Goal: Transaction & Acquisition: Book appointment/travel/reservation

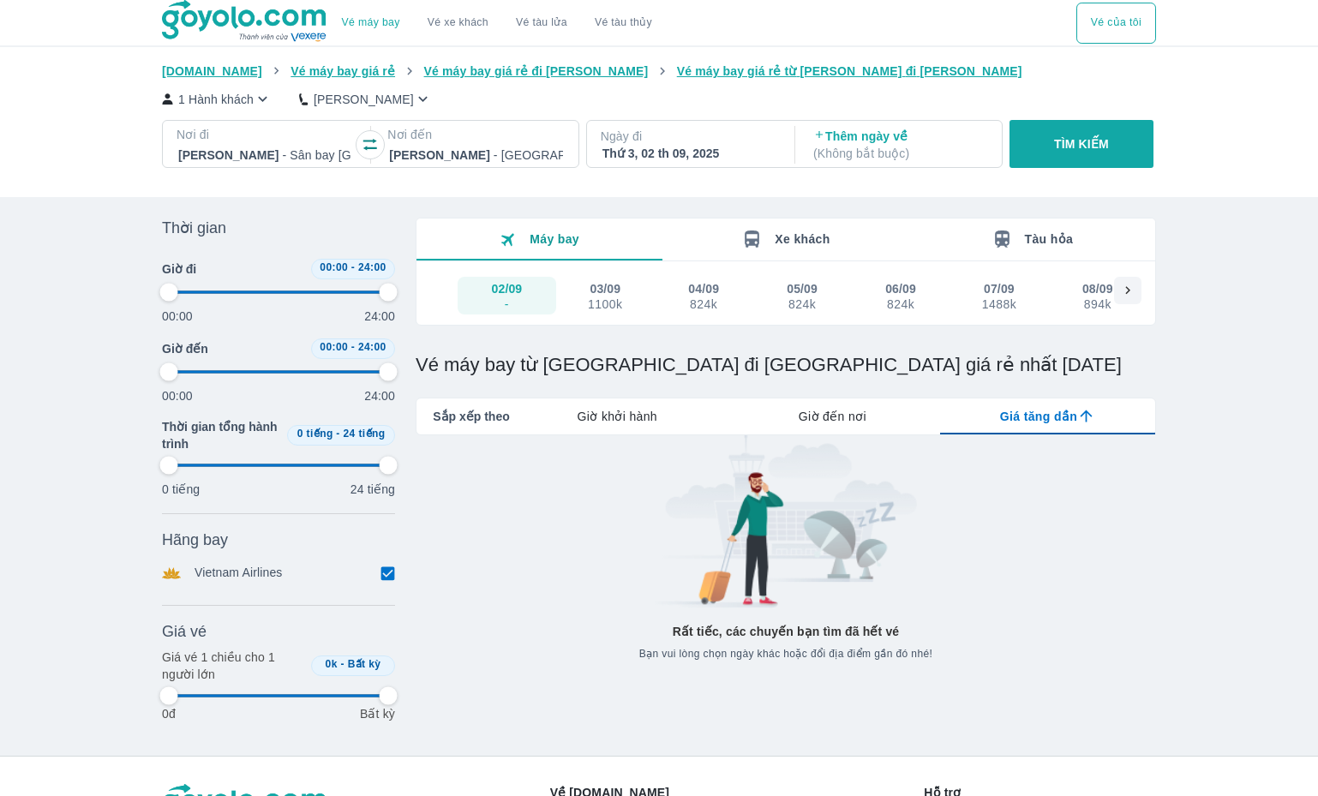
click at [242, 152] on div at bounding box center [264, 155] width 173 height 21
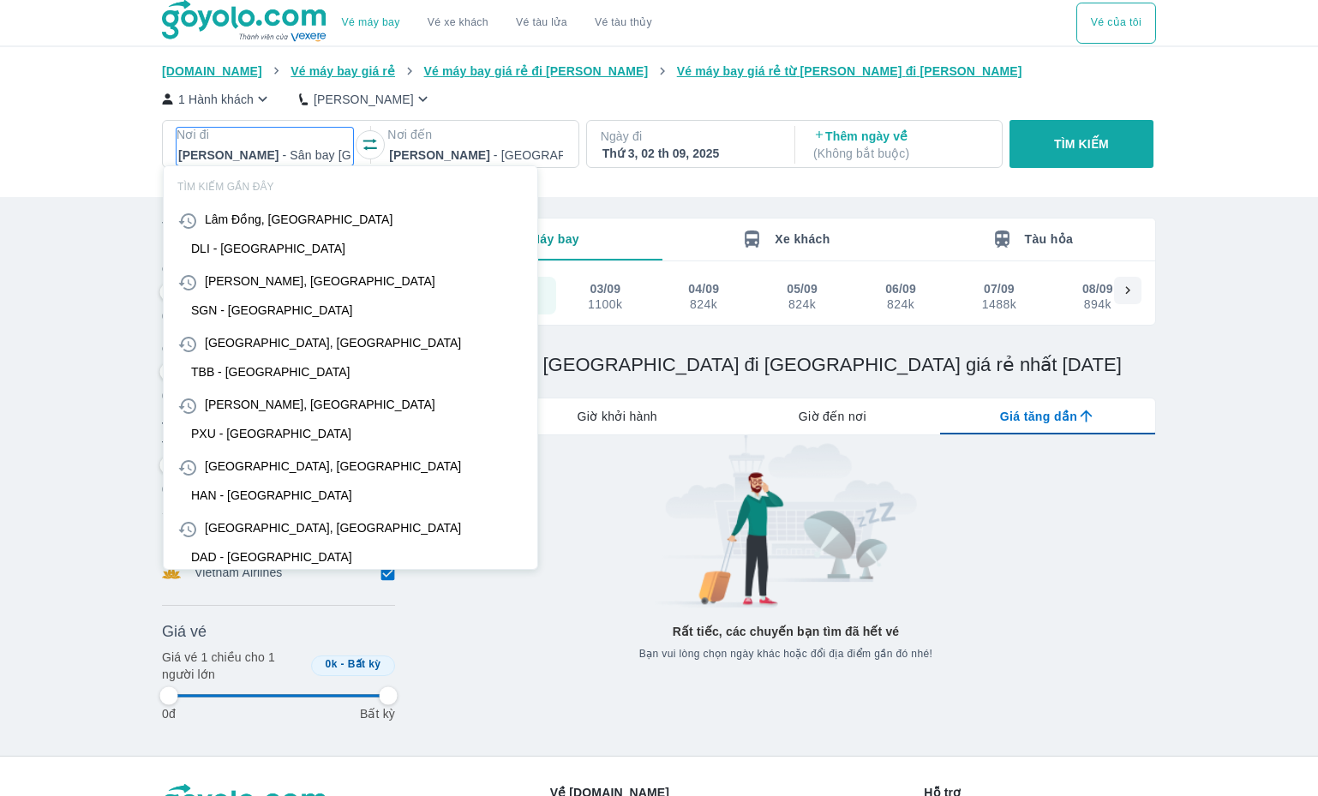
scroll to position [99, 0]
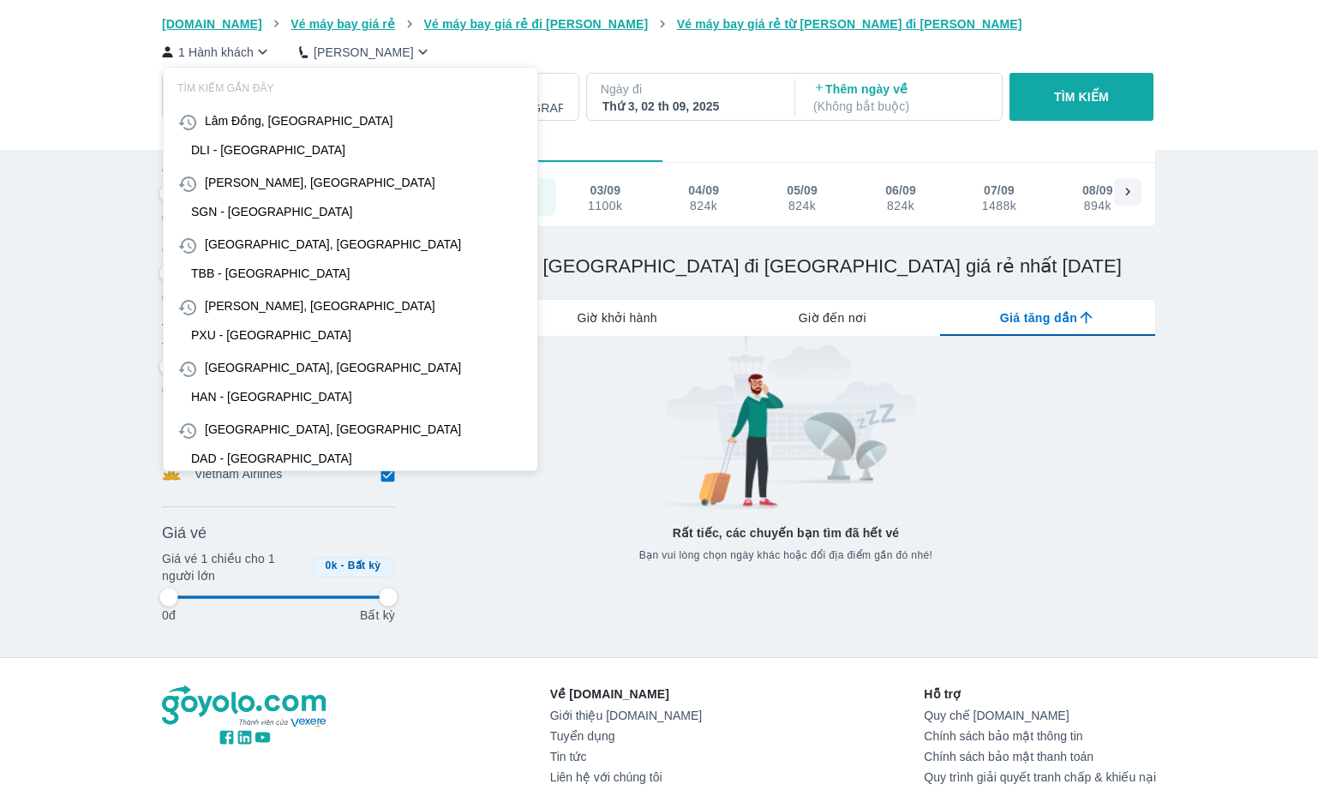
type input "dl"
type input "97.9166666666667"
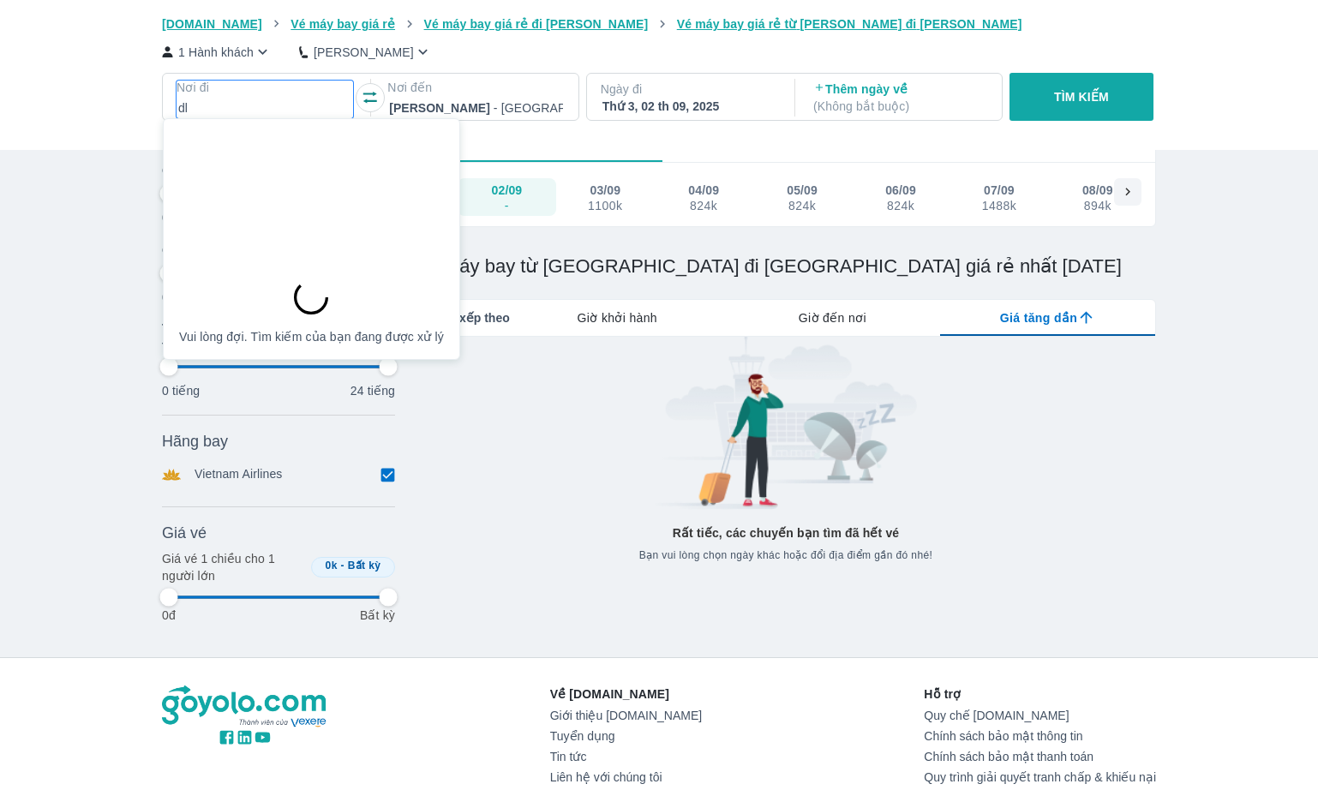
type input "97.9166666666667"
type input "dli"
type input "97.9166666666667"
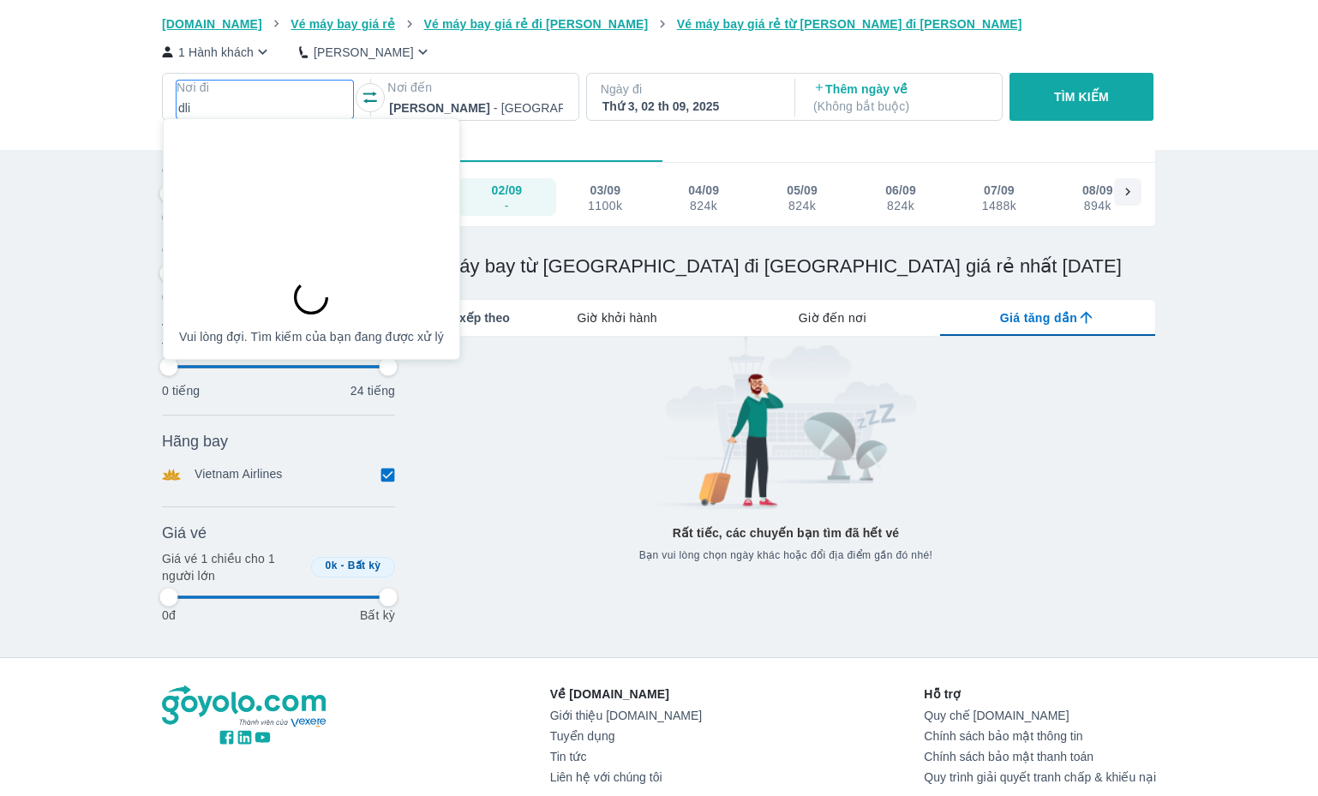
type input "97.9166666666667"
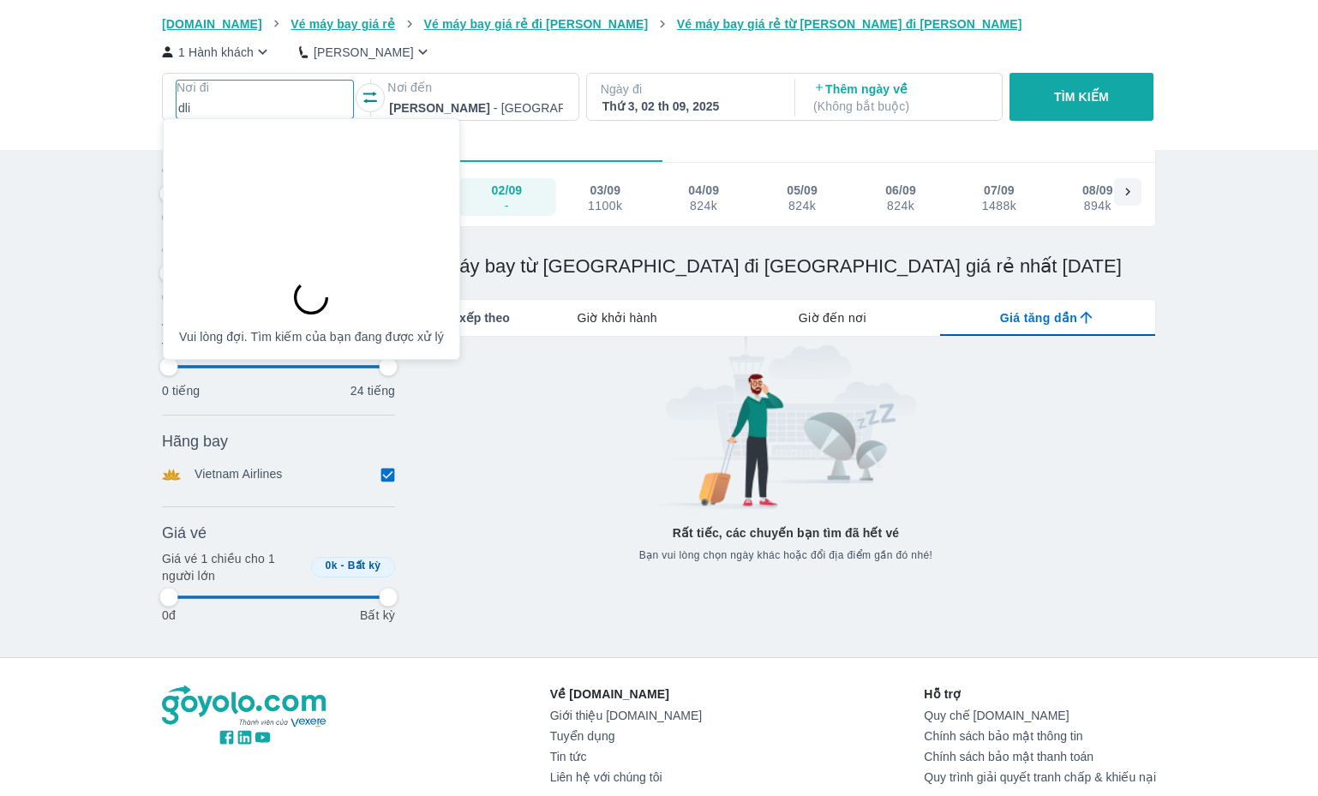
type input "97.9166666666667"
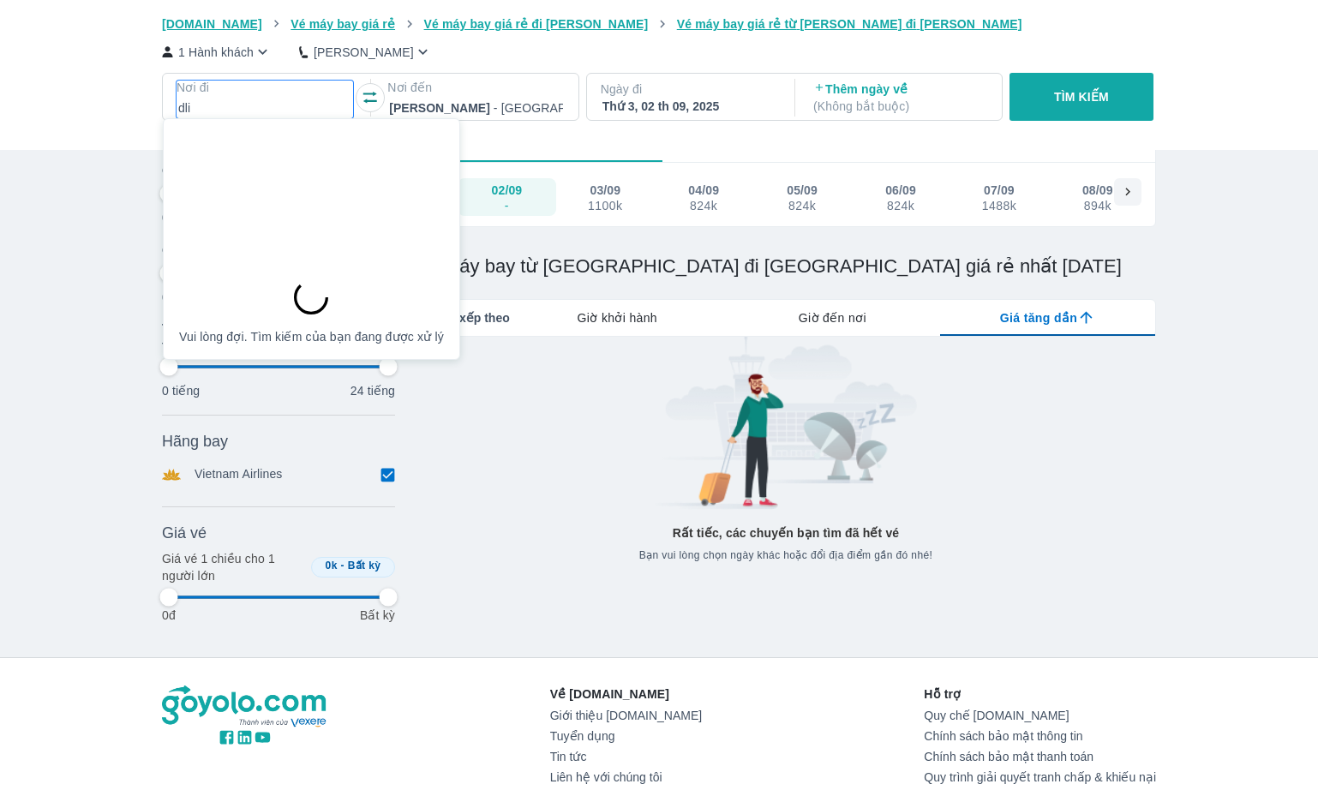
type input "97.9166666666667"
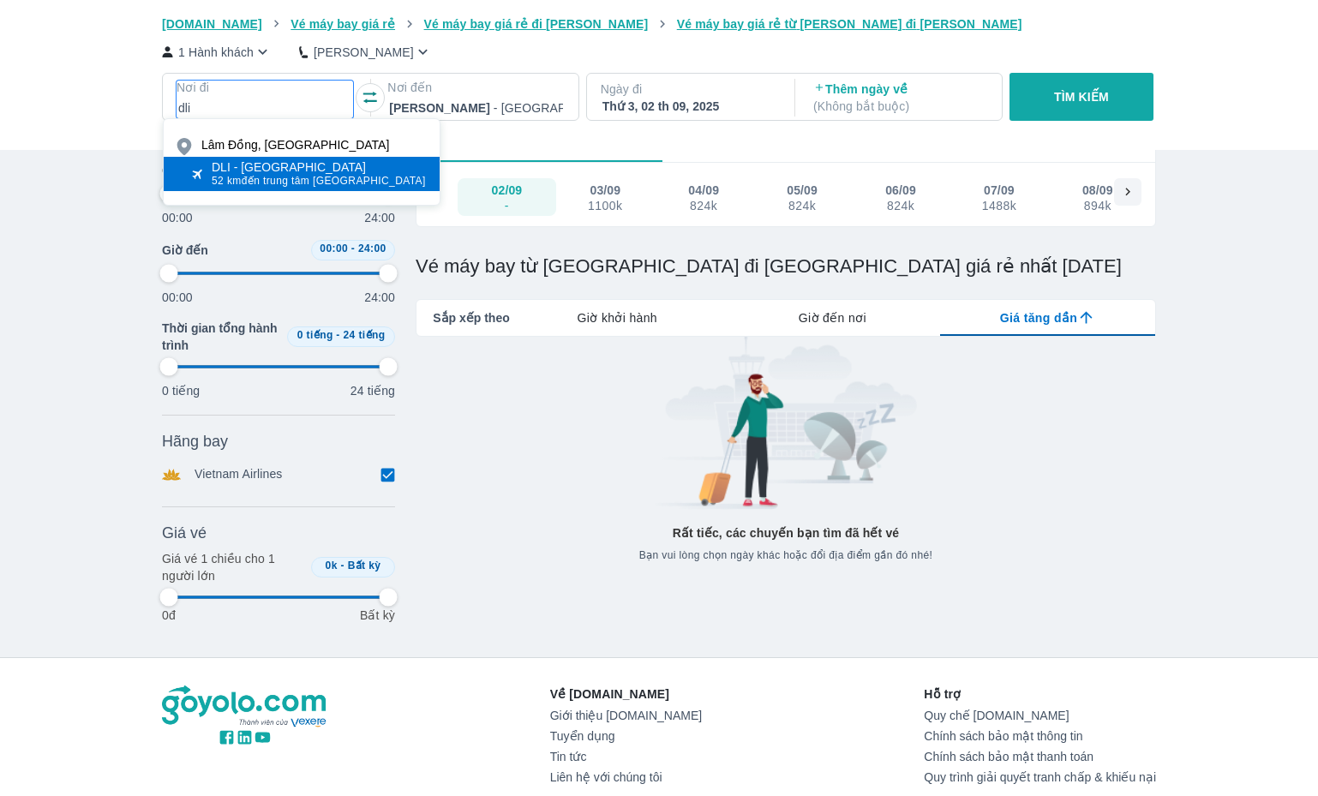
type input "dli"
click at [262, 168] on div "DLI - [GEOGRAPHIC_DATA]" at bounding box center [319, 167] width 214 height 14
type input "97.9166666666667"
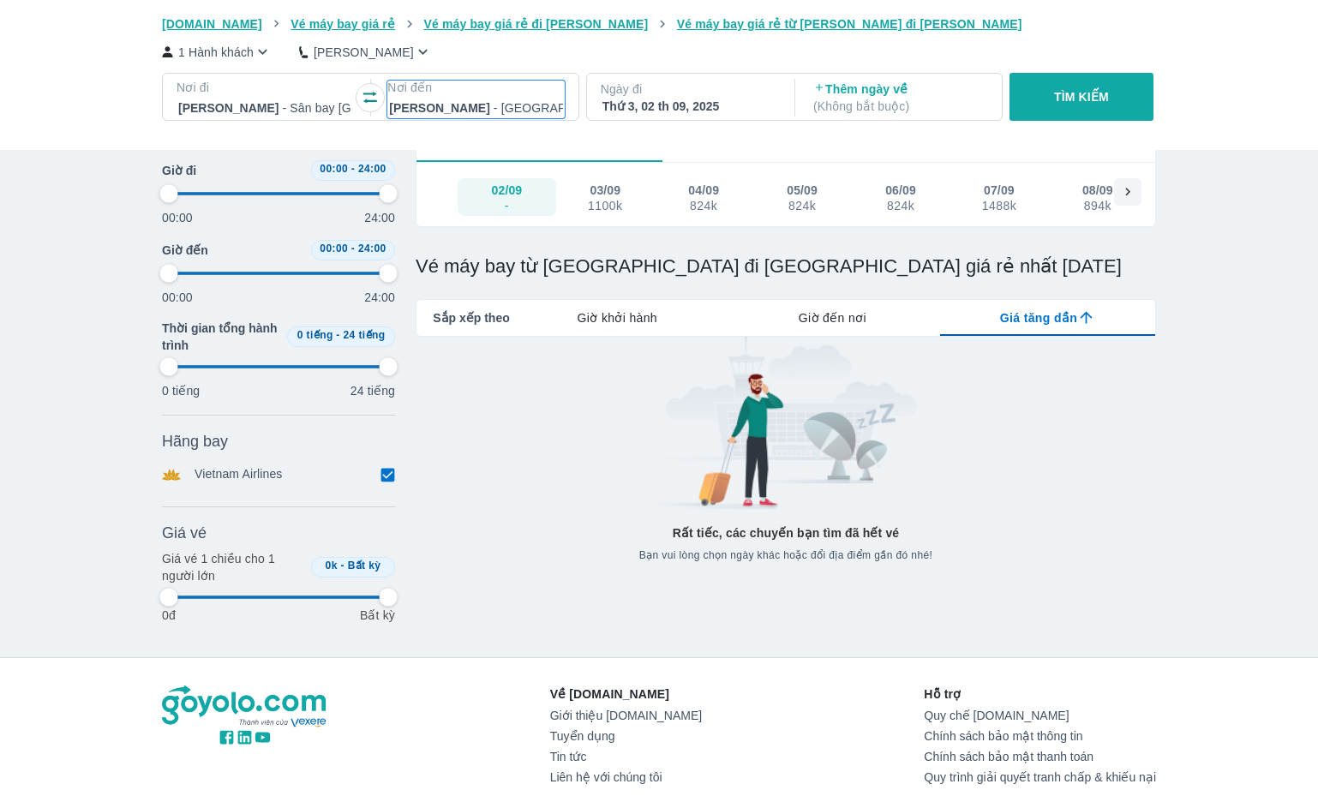
click at [461, 83] on p "Nơi đến" at bounding box center [475, 87] width 177 height 17
type input "t"
type input "97.9166666666667"
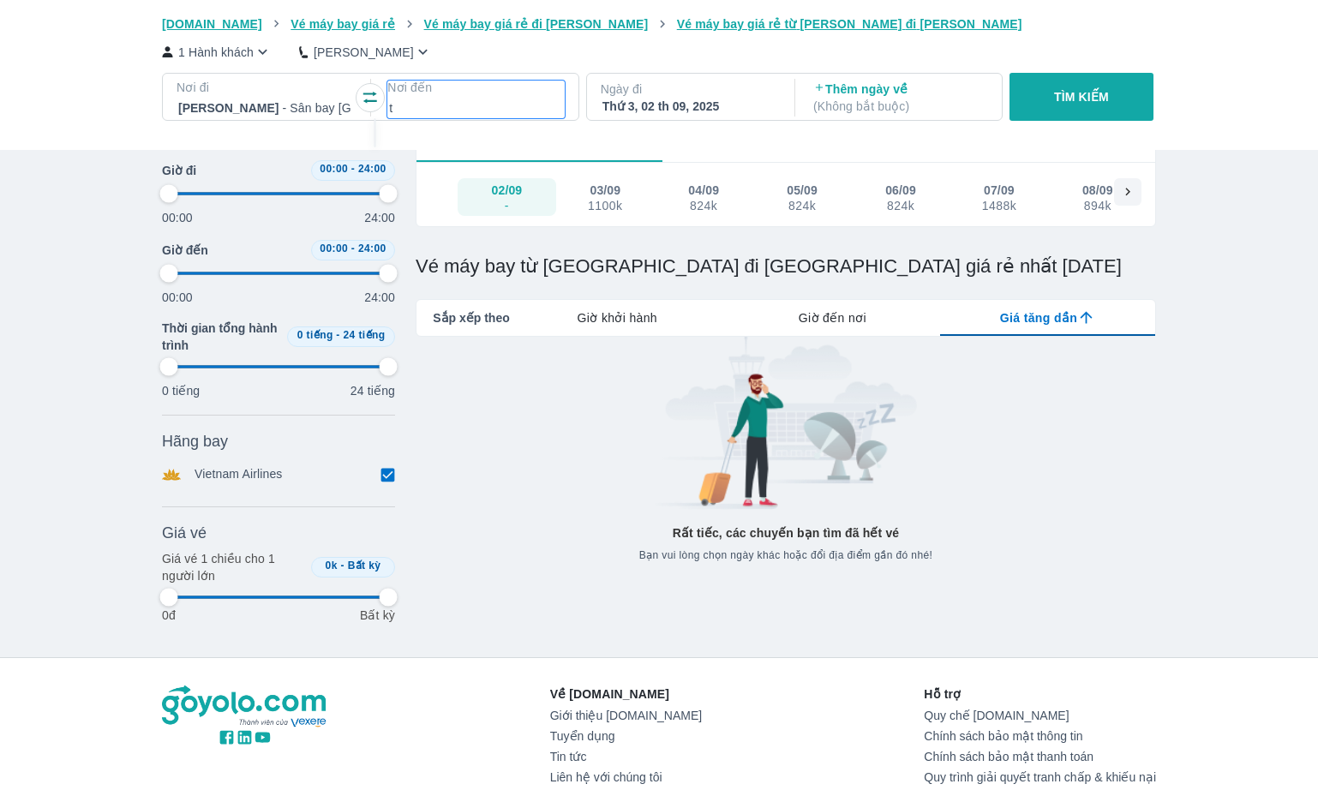
type input "th"
type input "97.9166666666667"
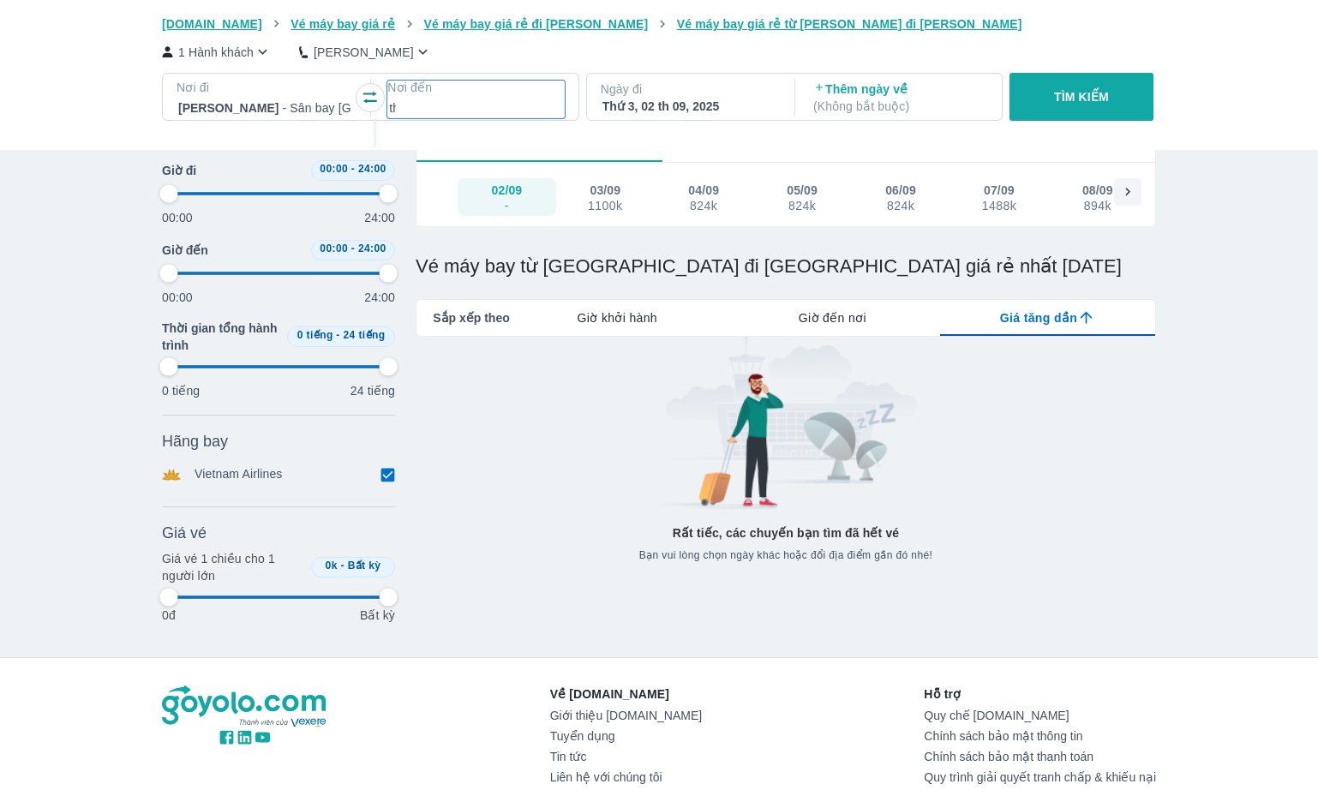
type input "97.9166666666667"
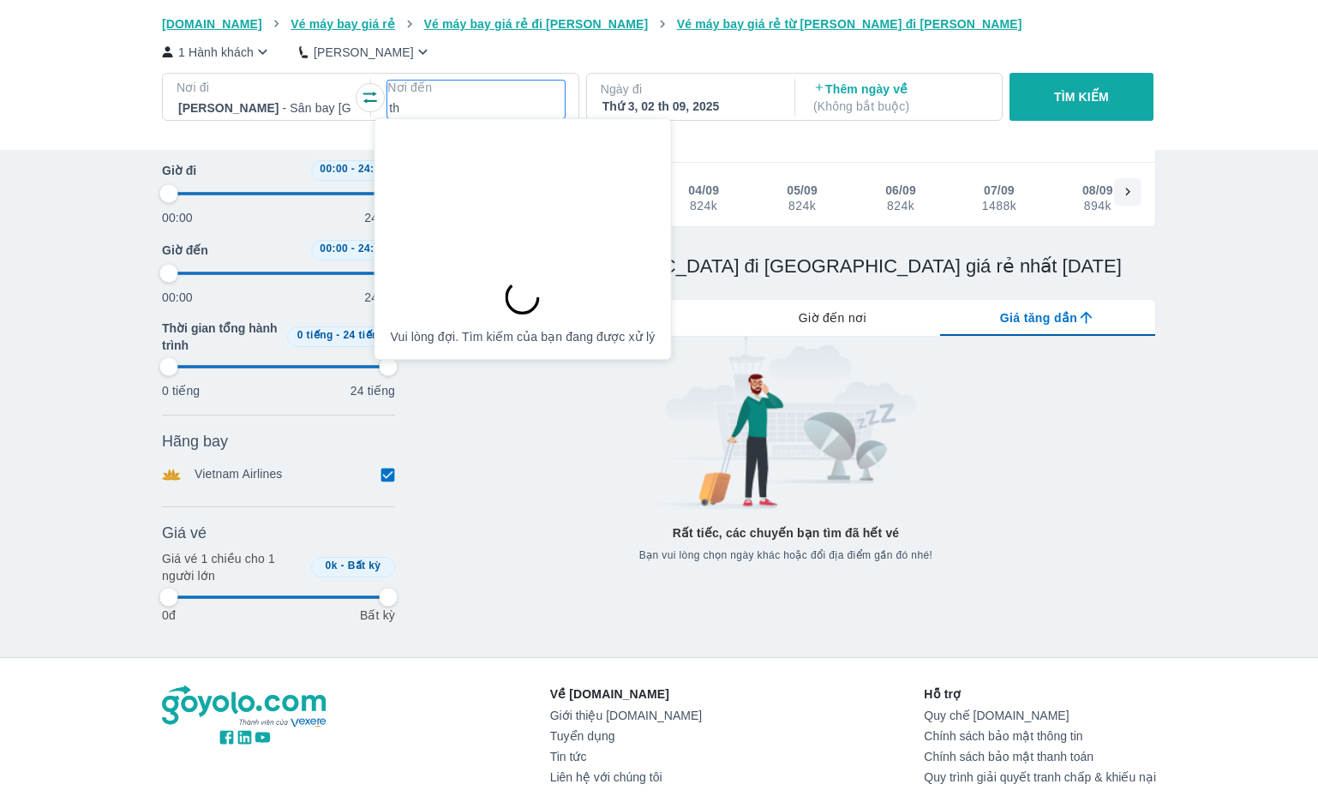
type input "thd"
type input "97.9166666666667"
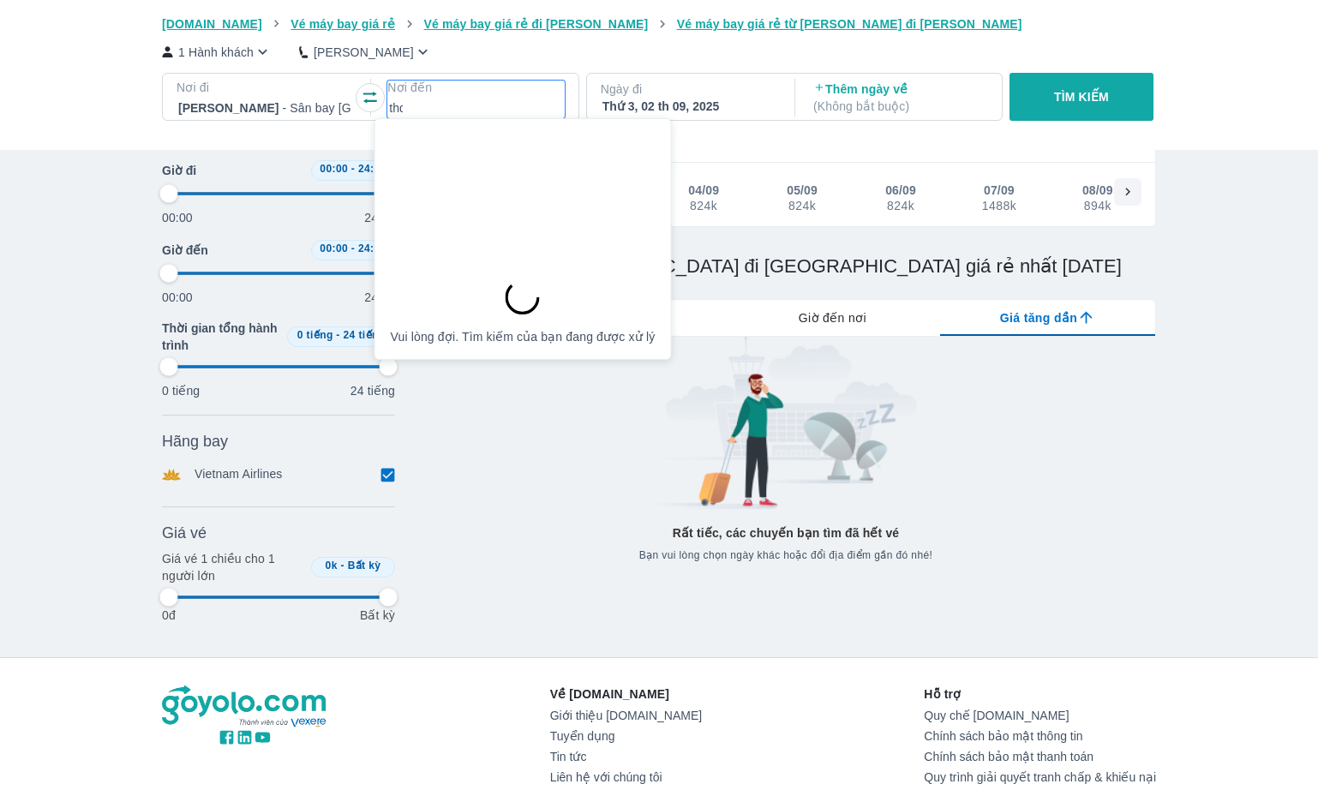
type input "97.9166666666667"
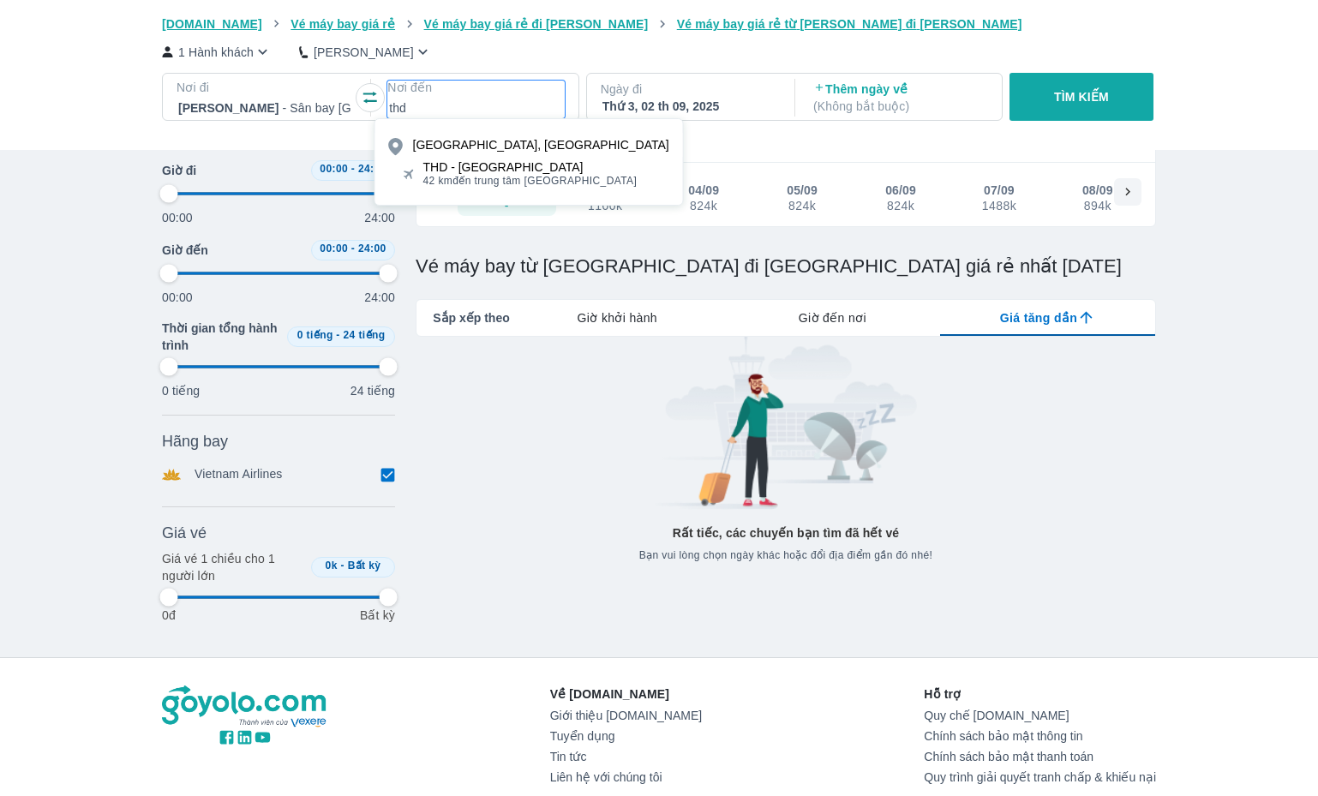
type input "thd"
click at [483, 175] on span "42 km đến trung tâm [GEOGRAPHIC_DATA]" at bounding box center [530, 181] width 214 height 14
type input "97.9166666666667"
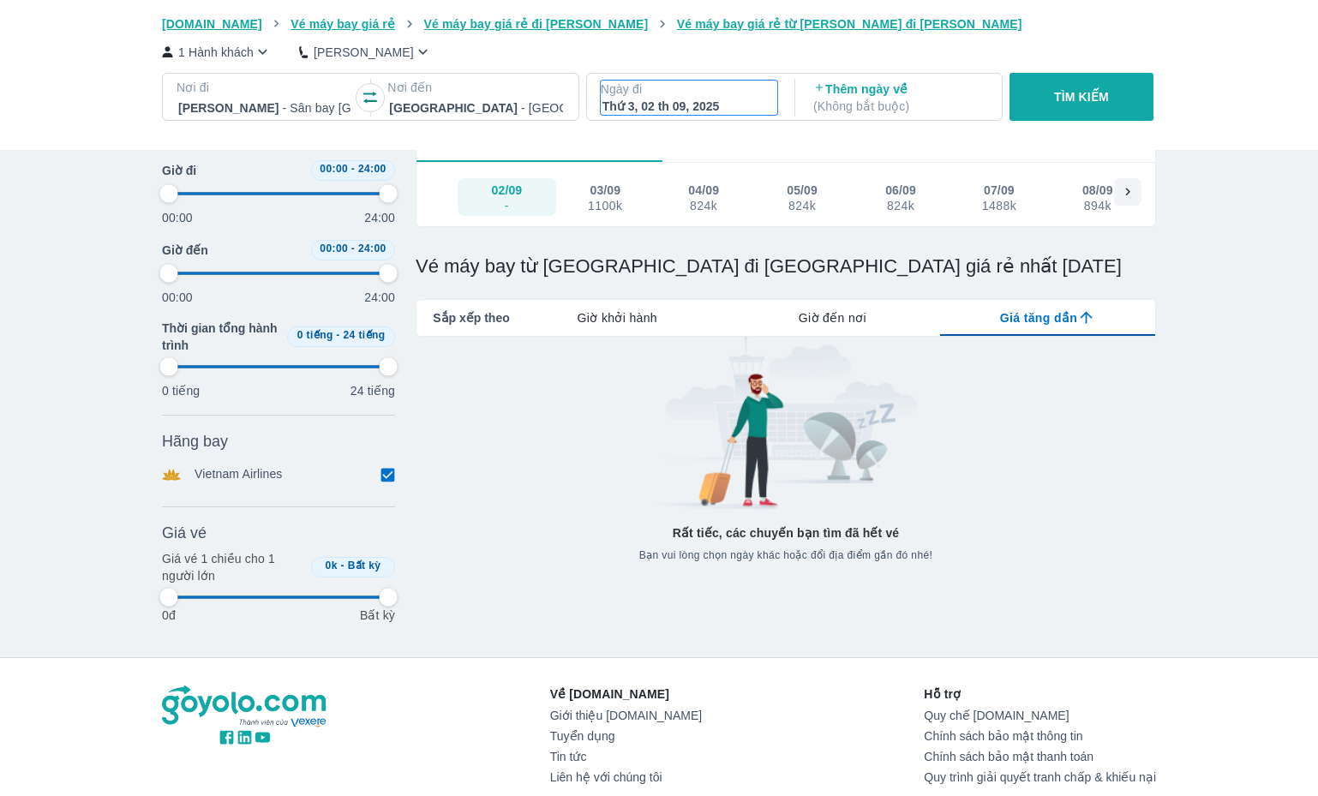
click at [712, 105] on div "Thứ 3, 02 th 09, 2025" at bounding box center [688, 106] width 173 height 17
type input "97.9166666666667"
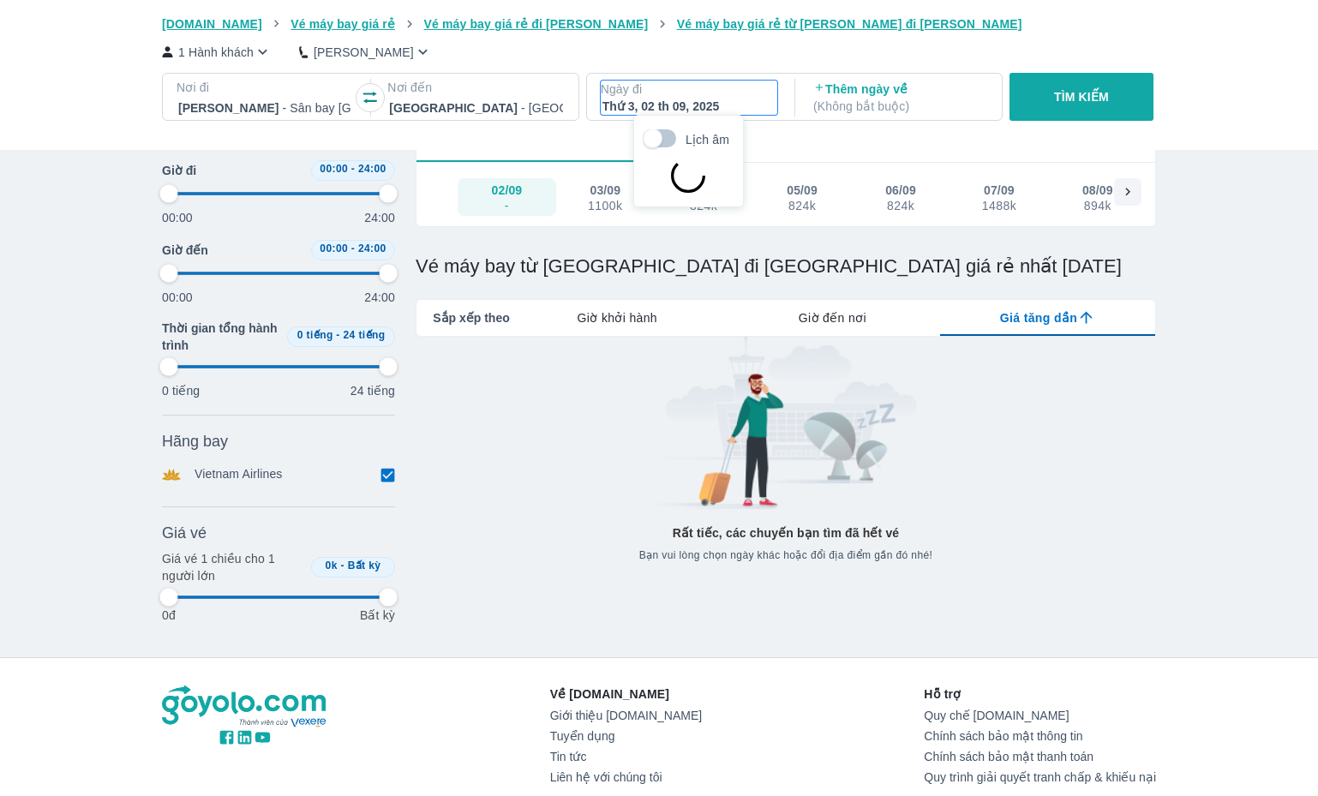
type input "97.9166666666667"
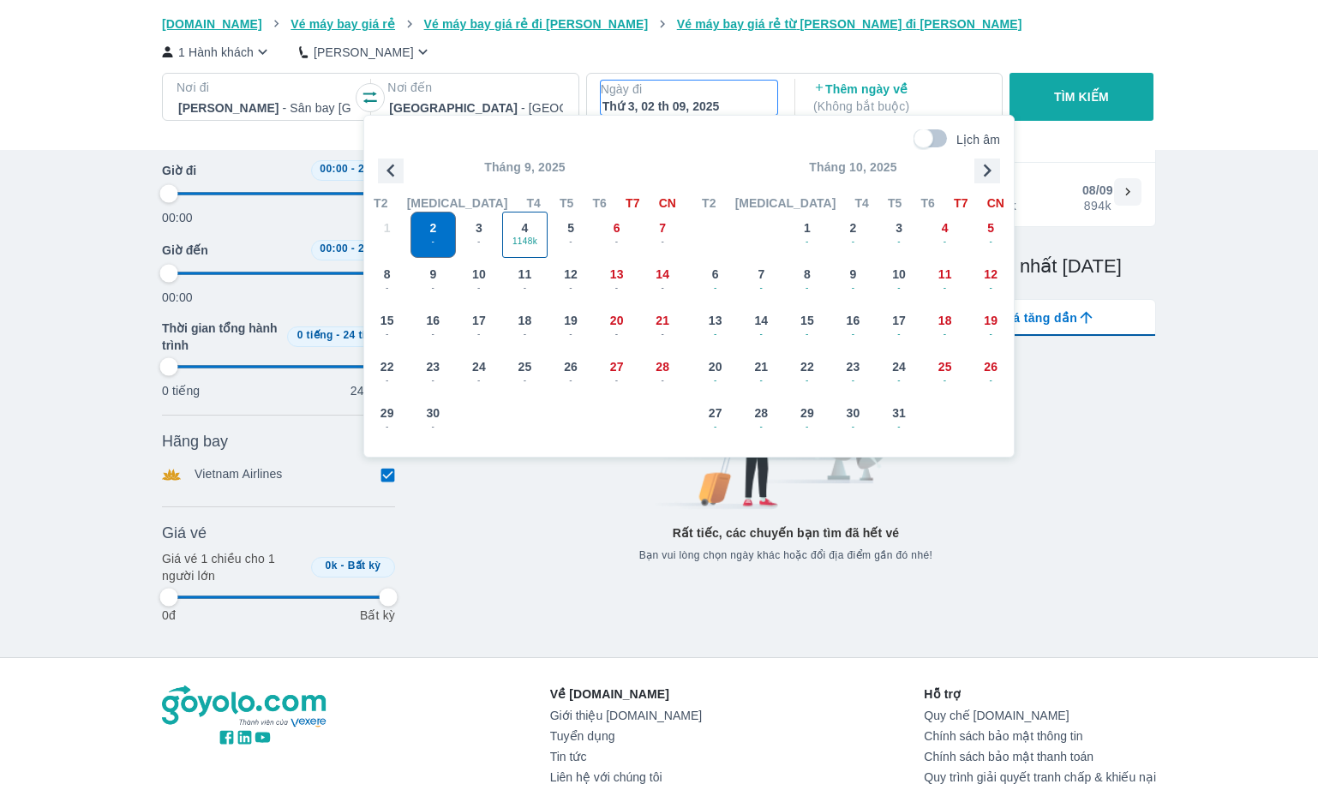
click at [530, 232] on div "4 1148k" at bounding box center [525, 234] width 45 height 45
type input "97.9166666666667"
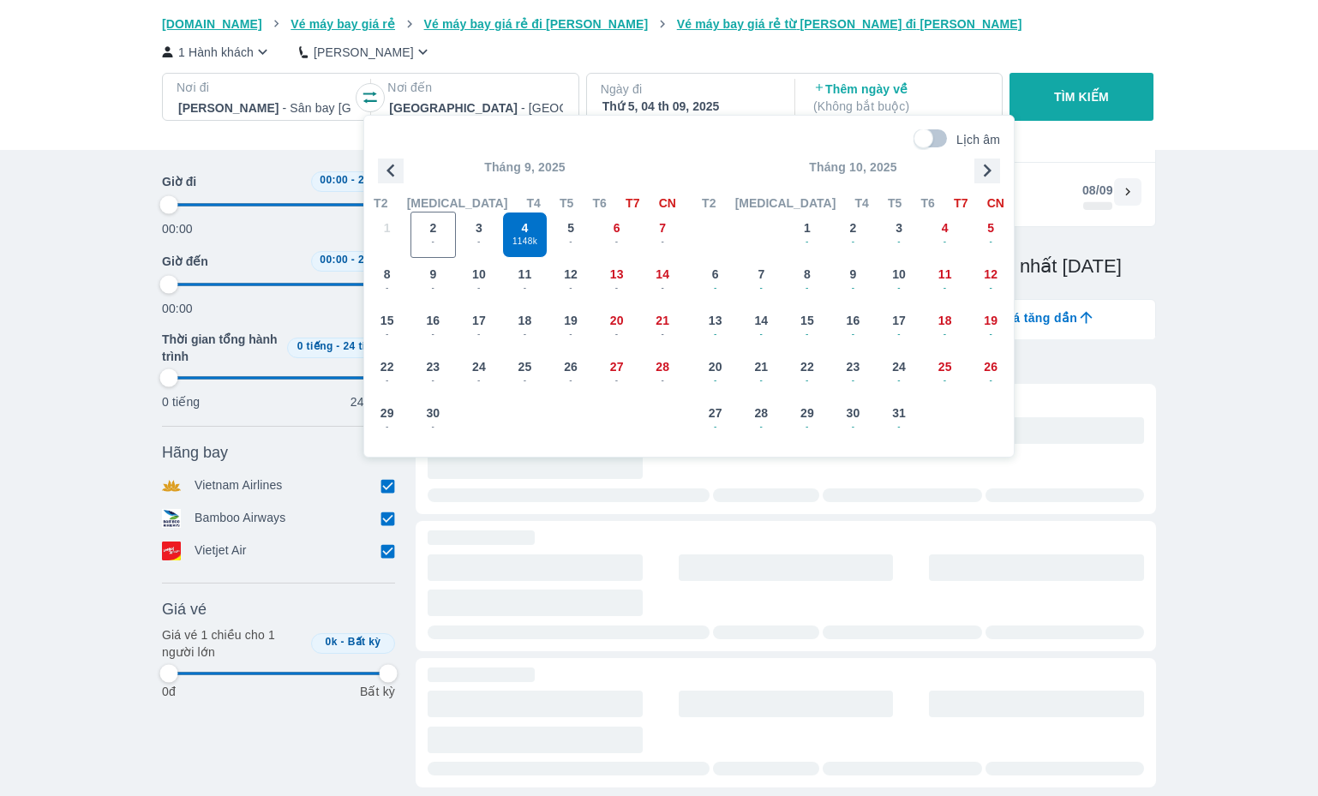
type input "97.9166666666667"
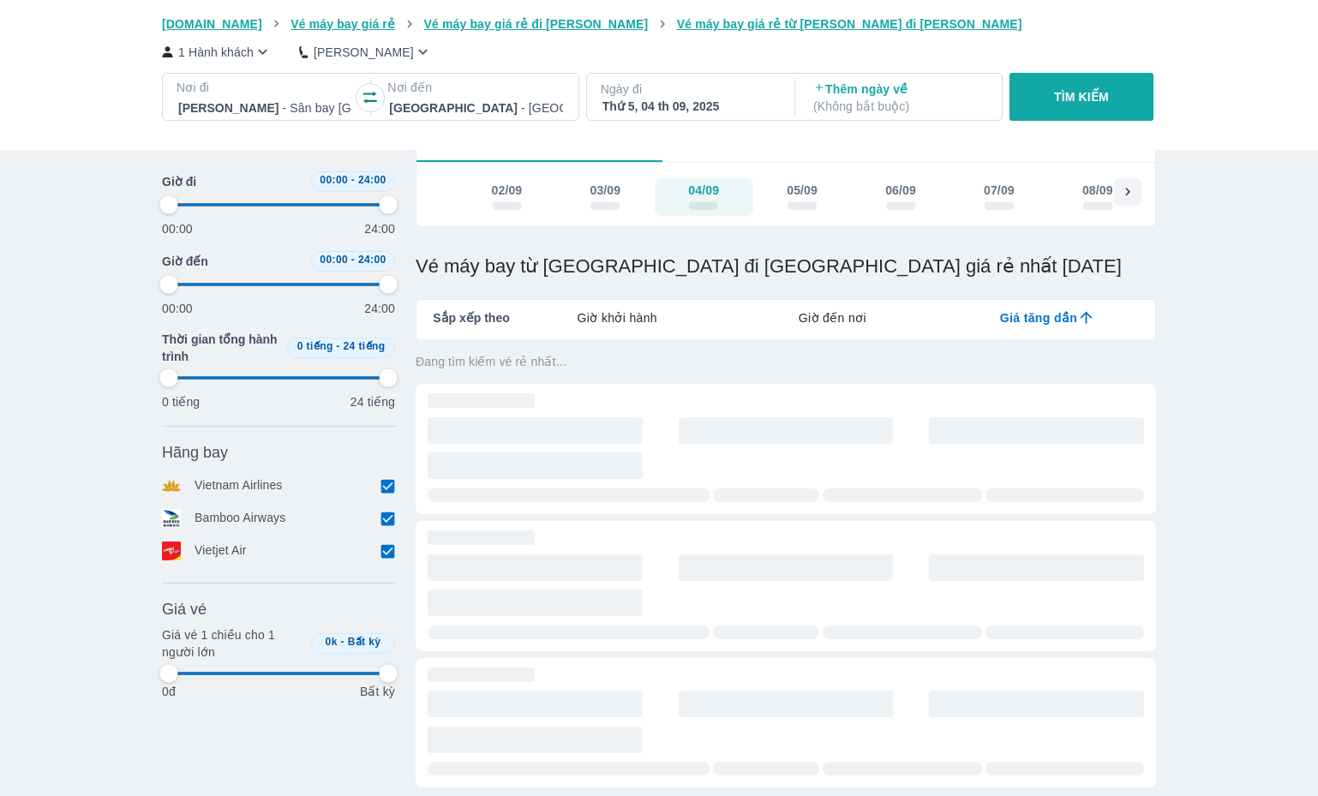
type input "97.9166666666667"
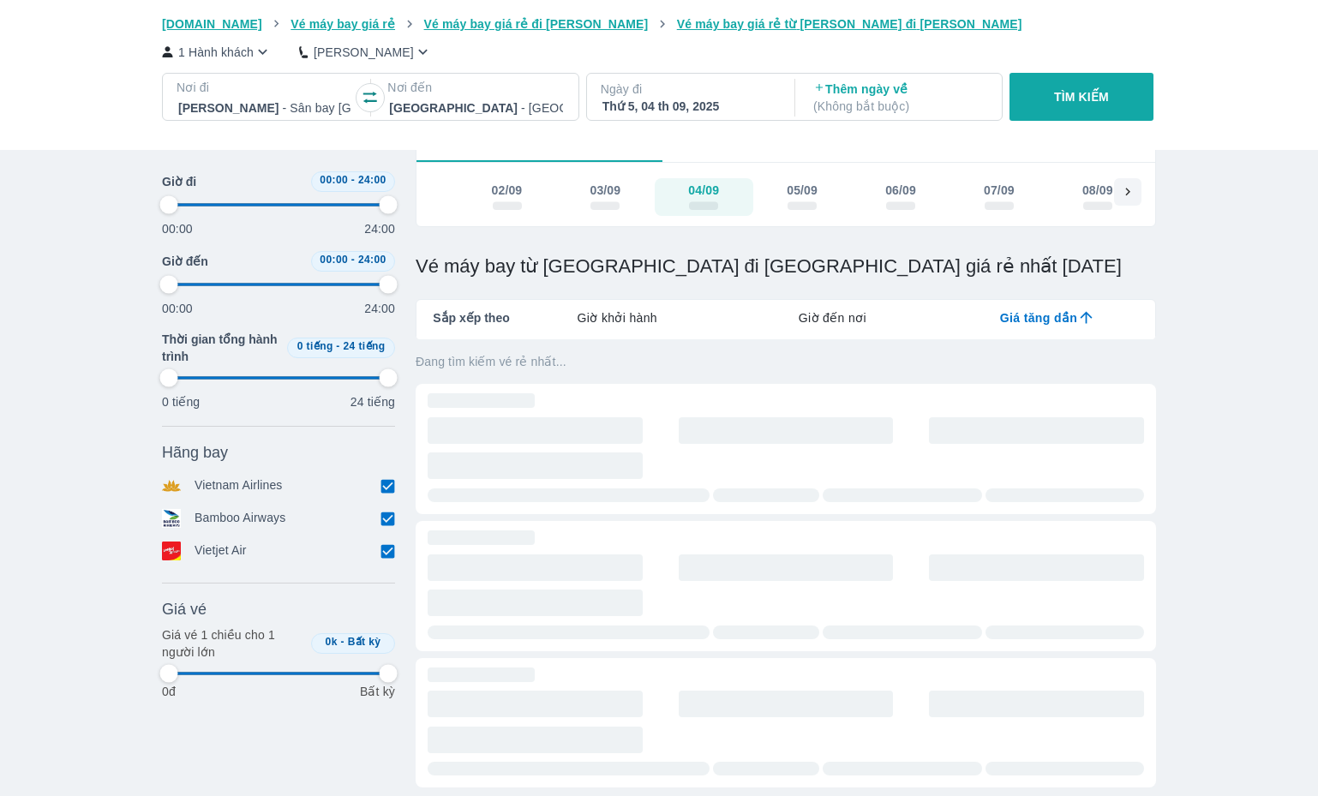
type input "97.9166666666667"
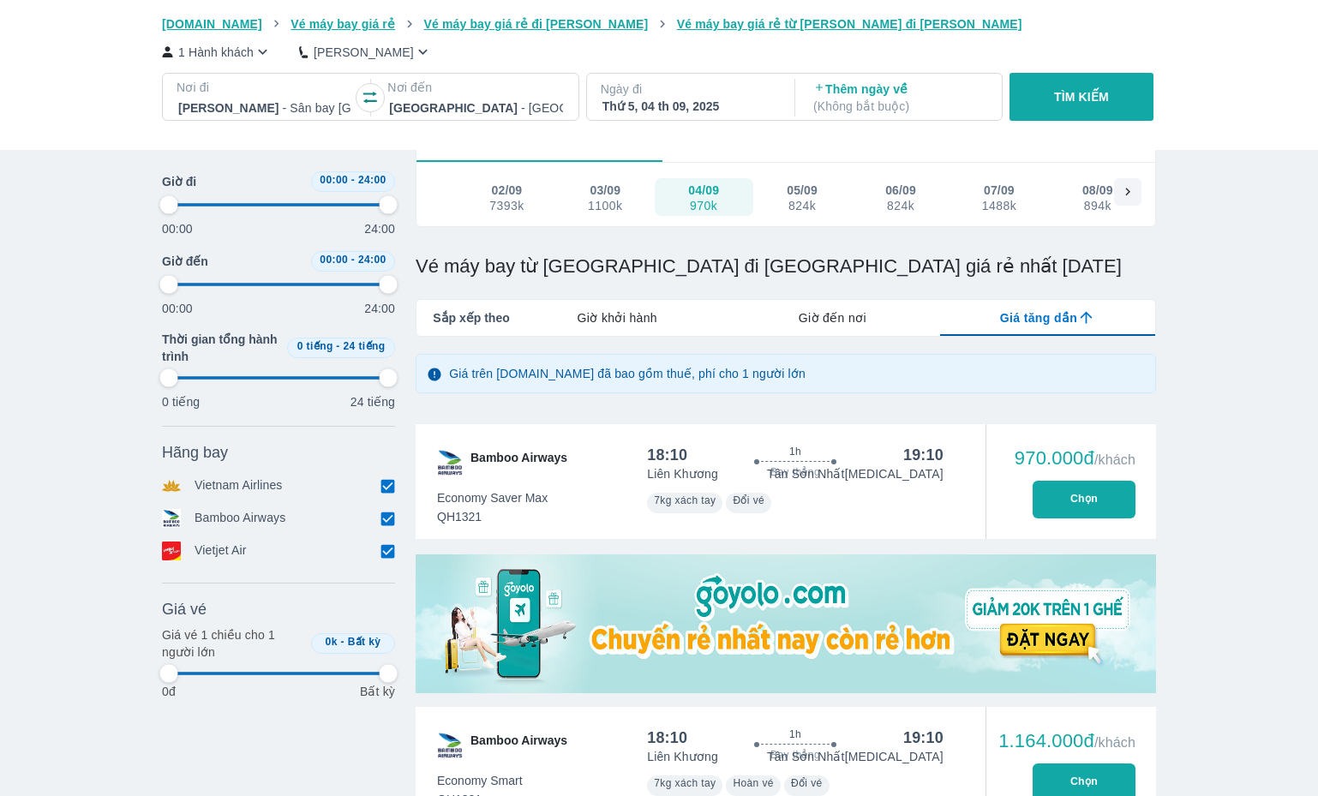
click at [1081, 93] on p "TÌM KIẾM" at bounding box center [1081, 96] width 55 height 17
type input "97.9166666666667"
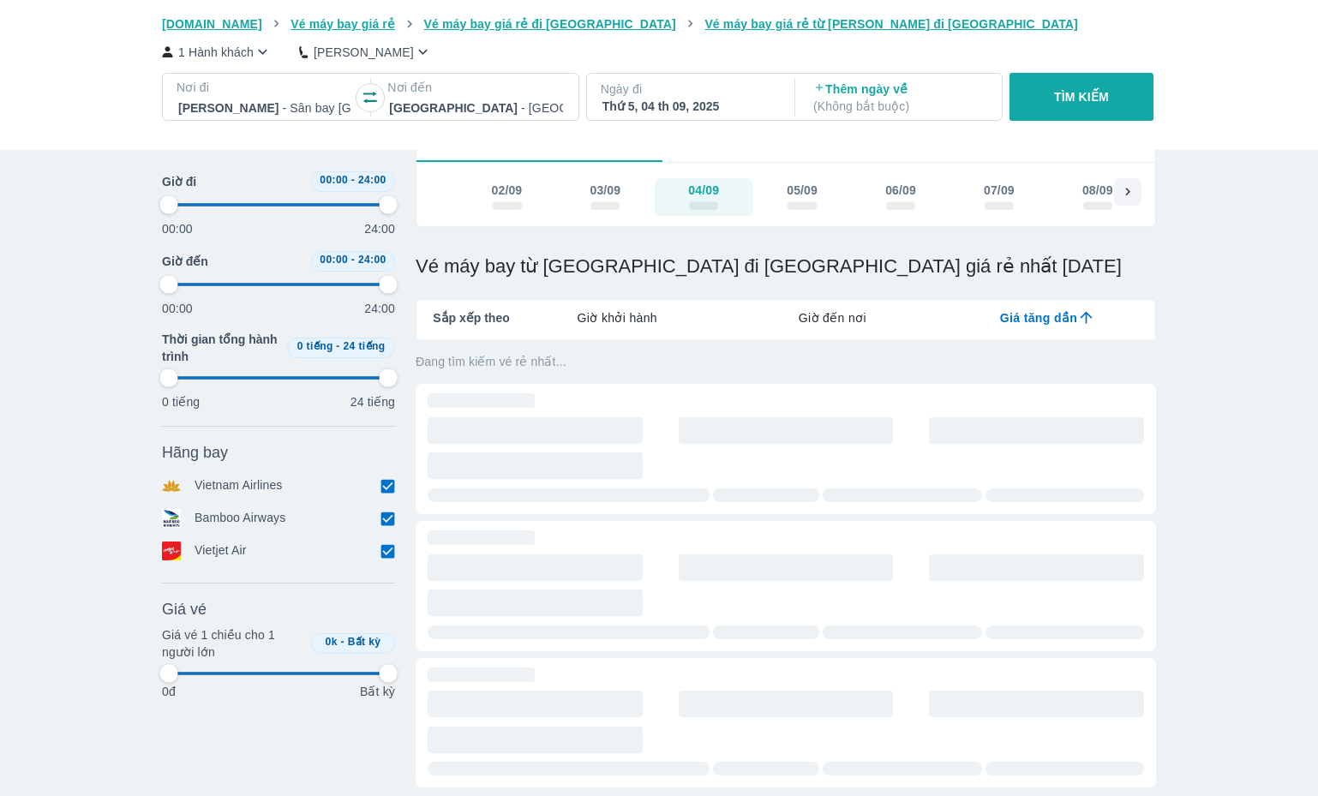
type input "97.9166666666667"
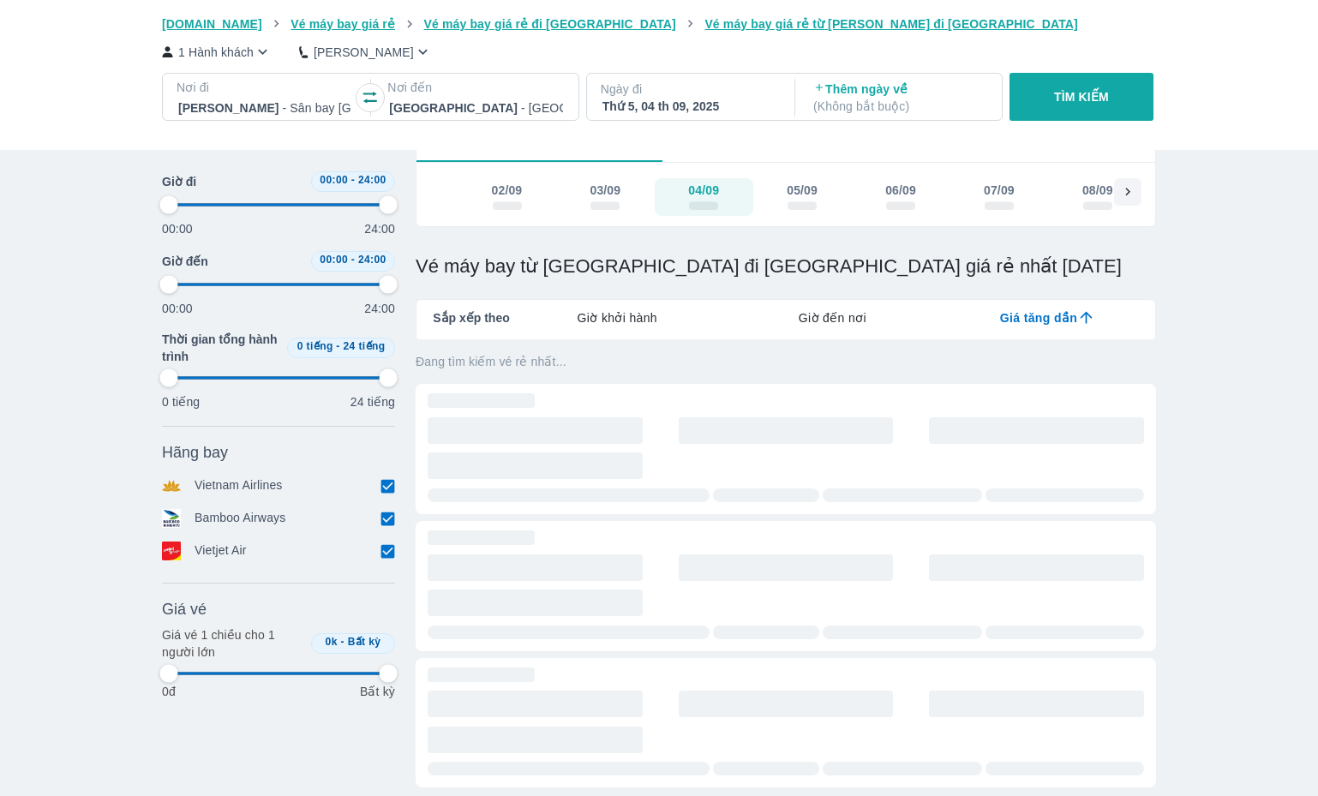
type input "97.9166666666667"
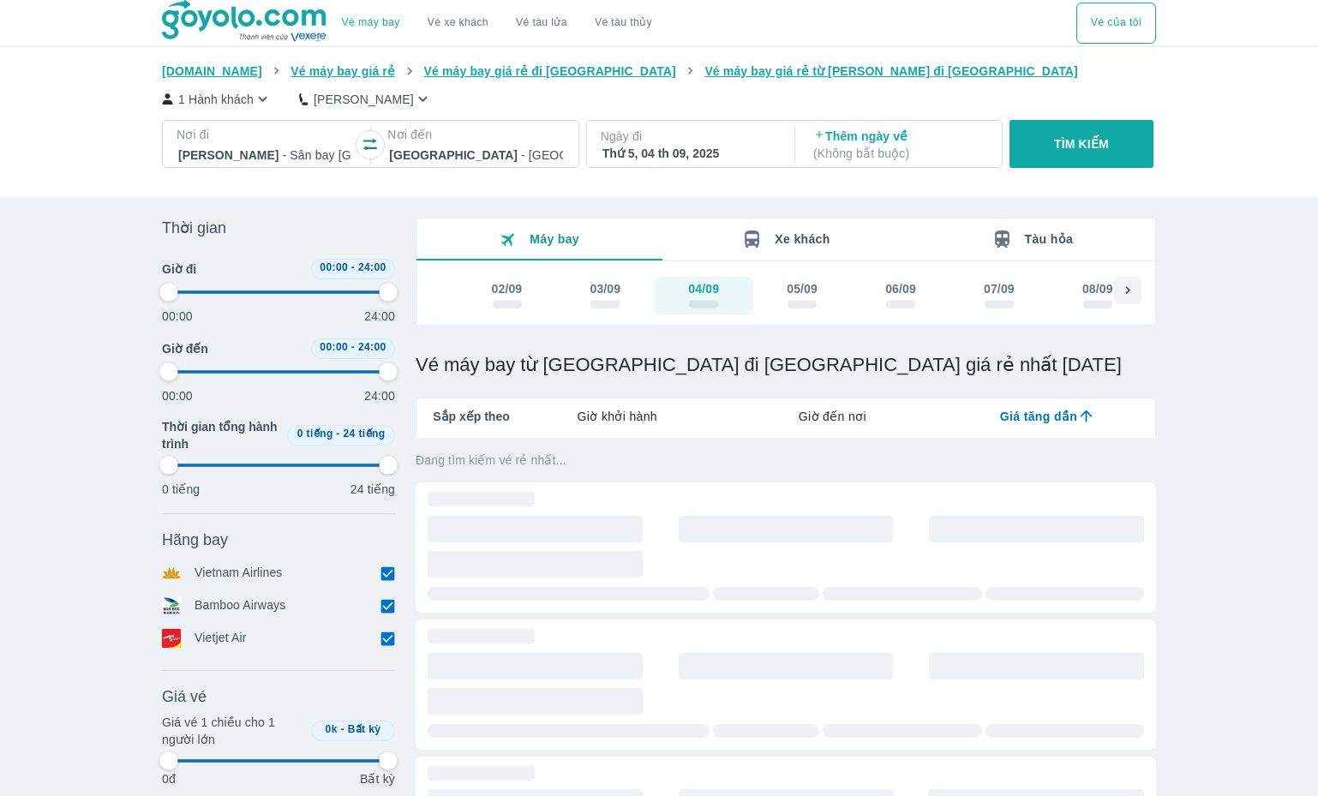
type input "97.9166666666667"
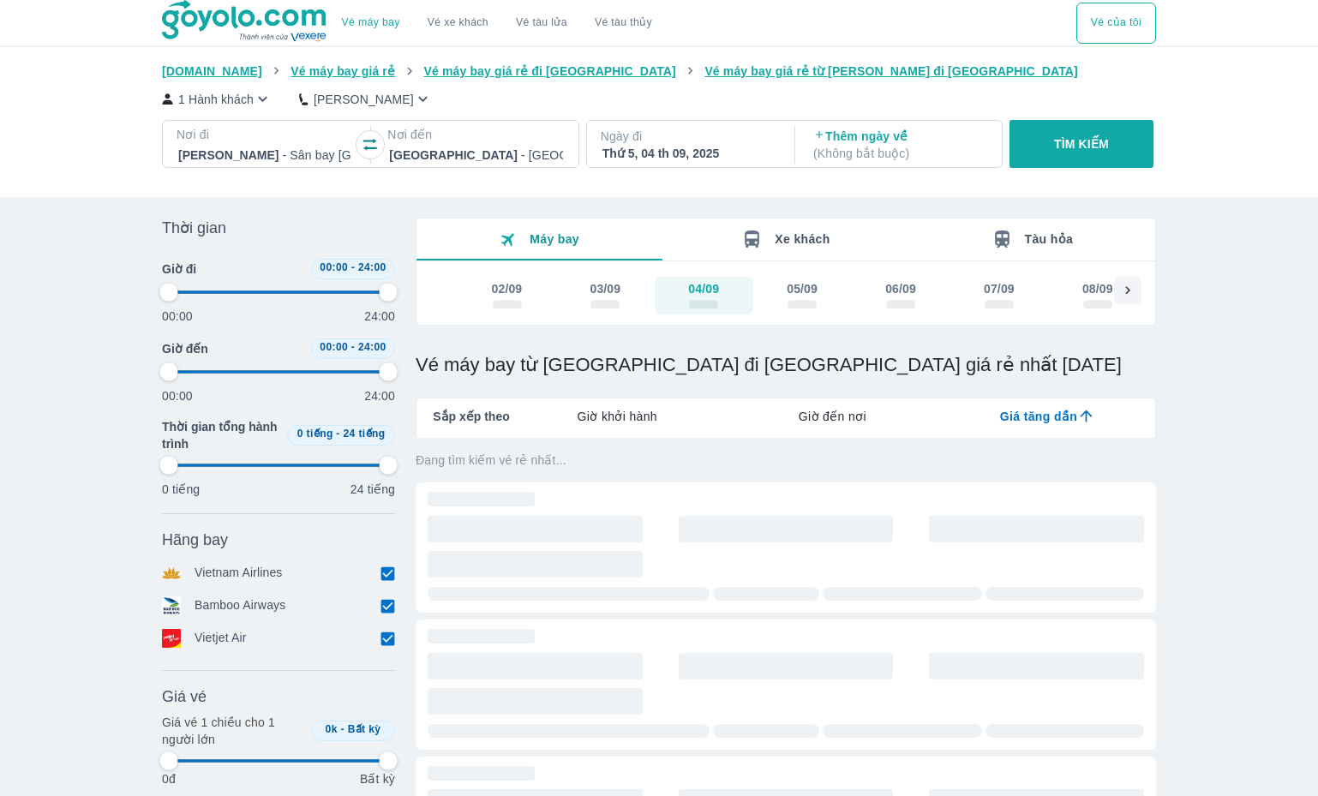
type input "97.9166666666667"
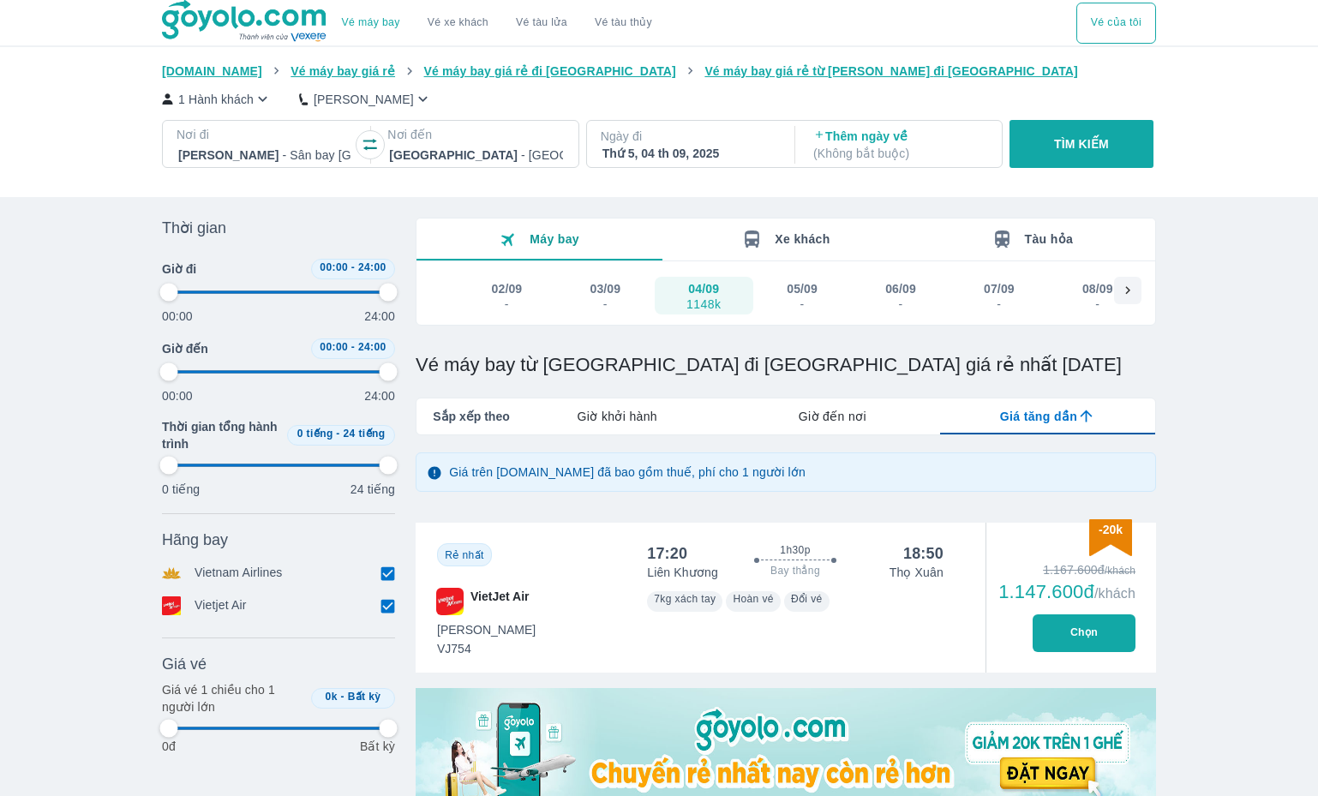
type input "97.9166666666667"
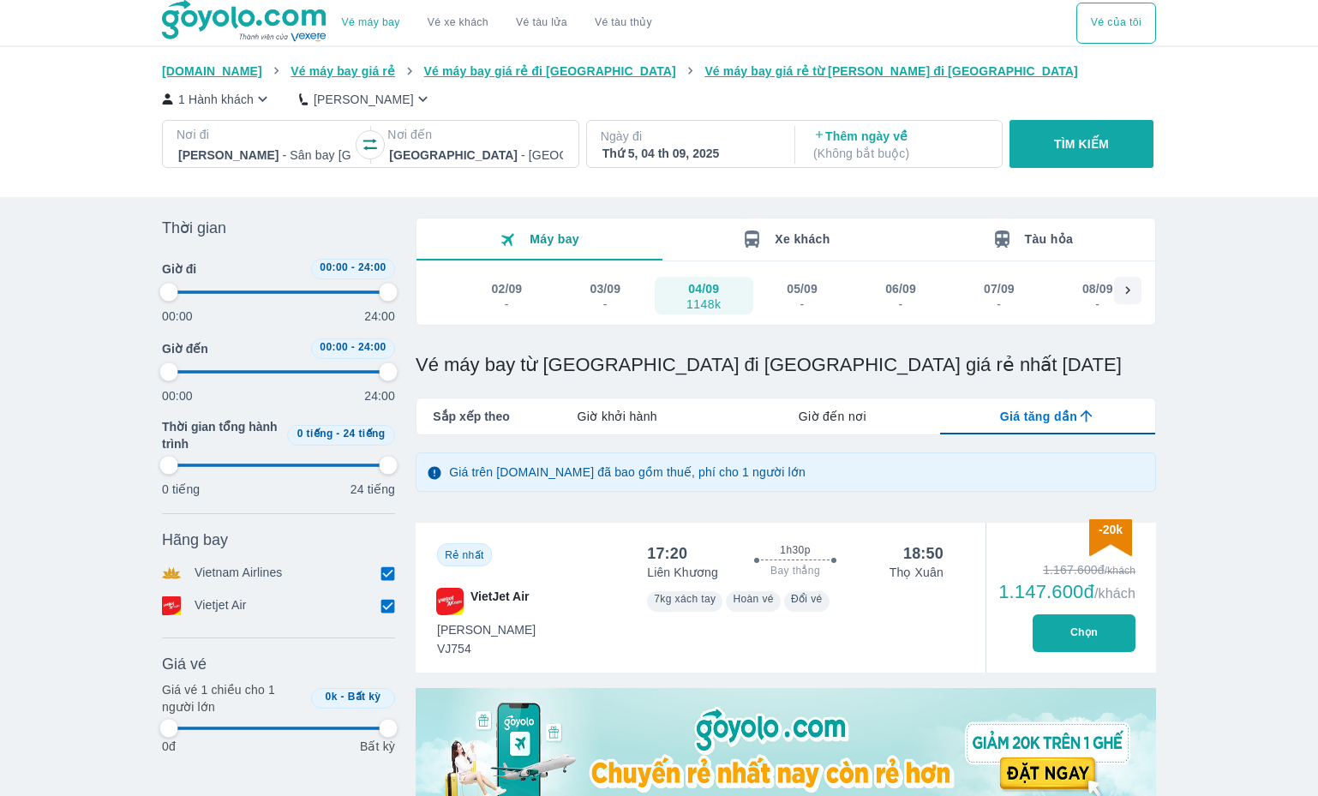
type input "97.9166666666667"
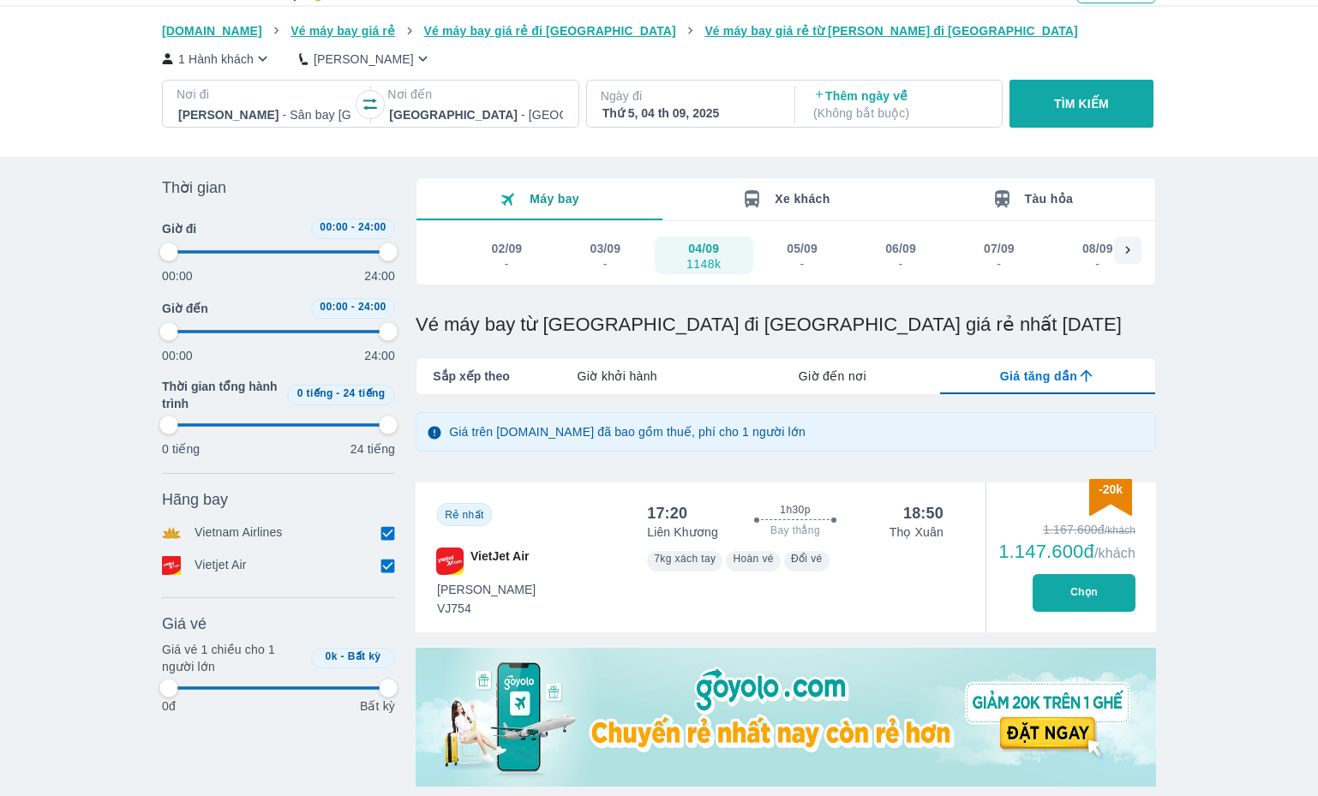
type input "97.9166666666667"
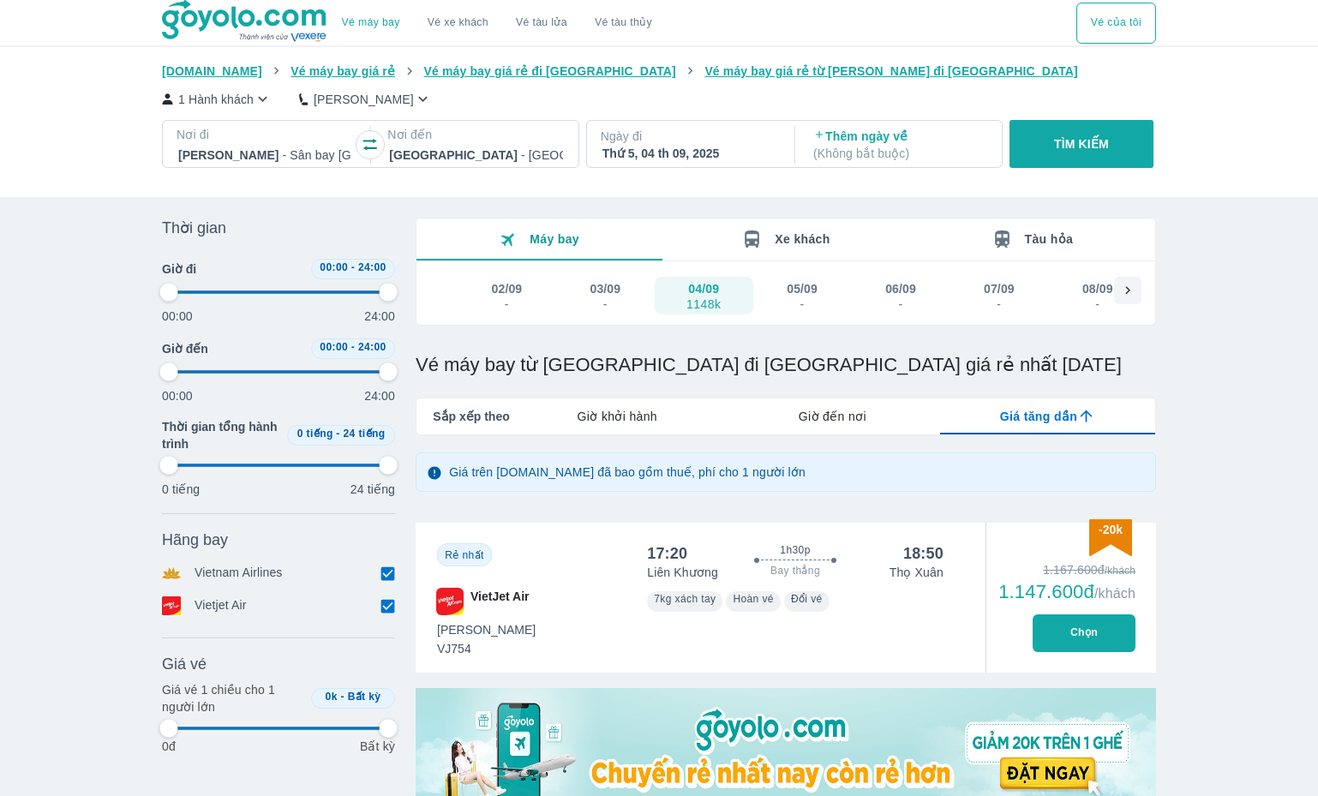
type input "97.9166666666667"
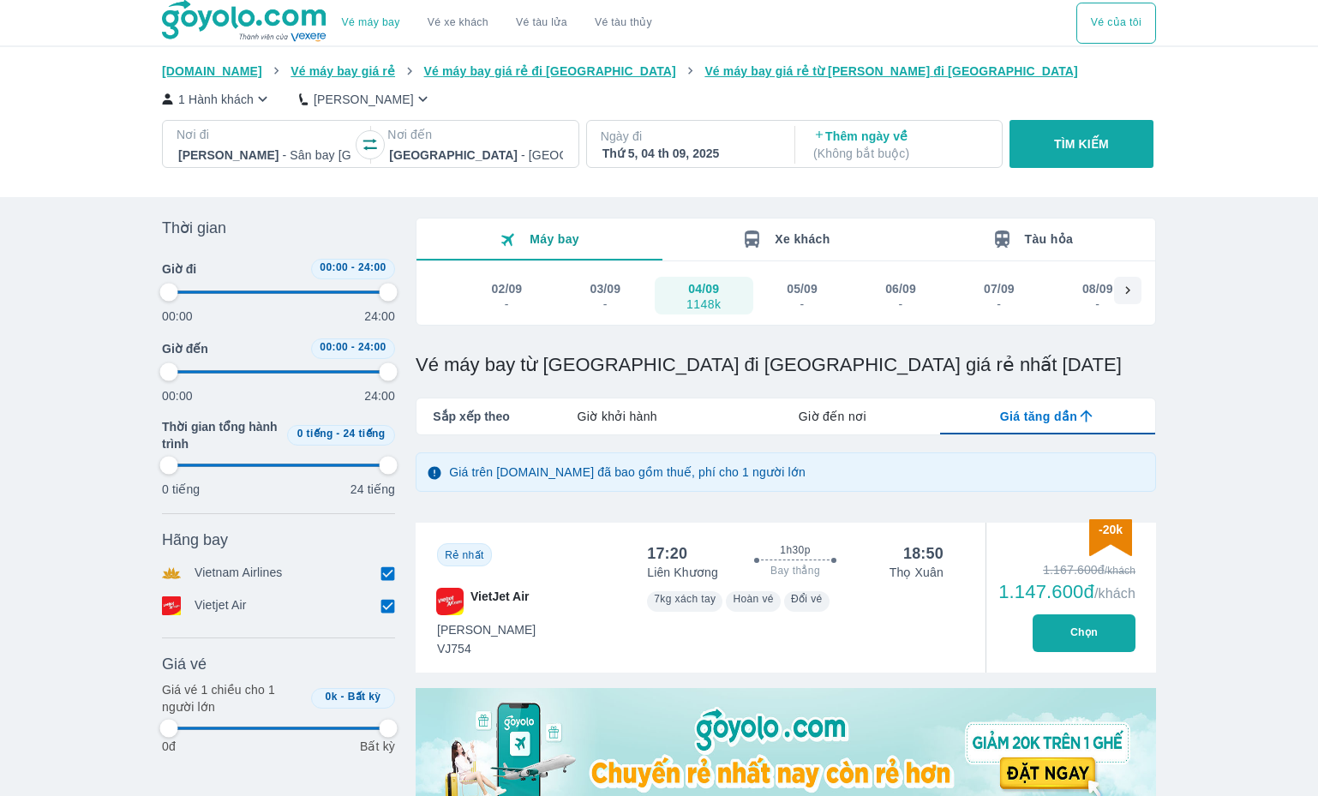
type input "97.9166666666667"
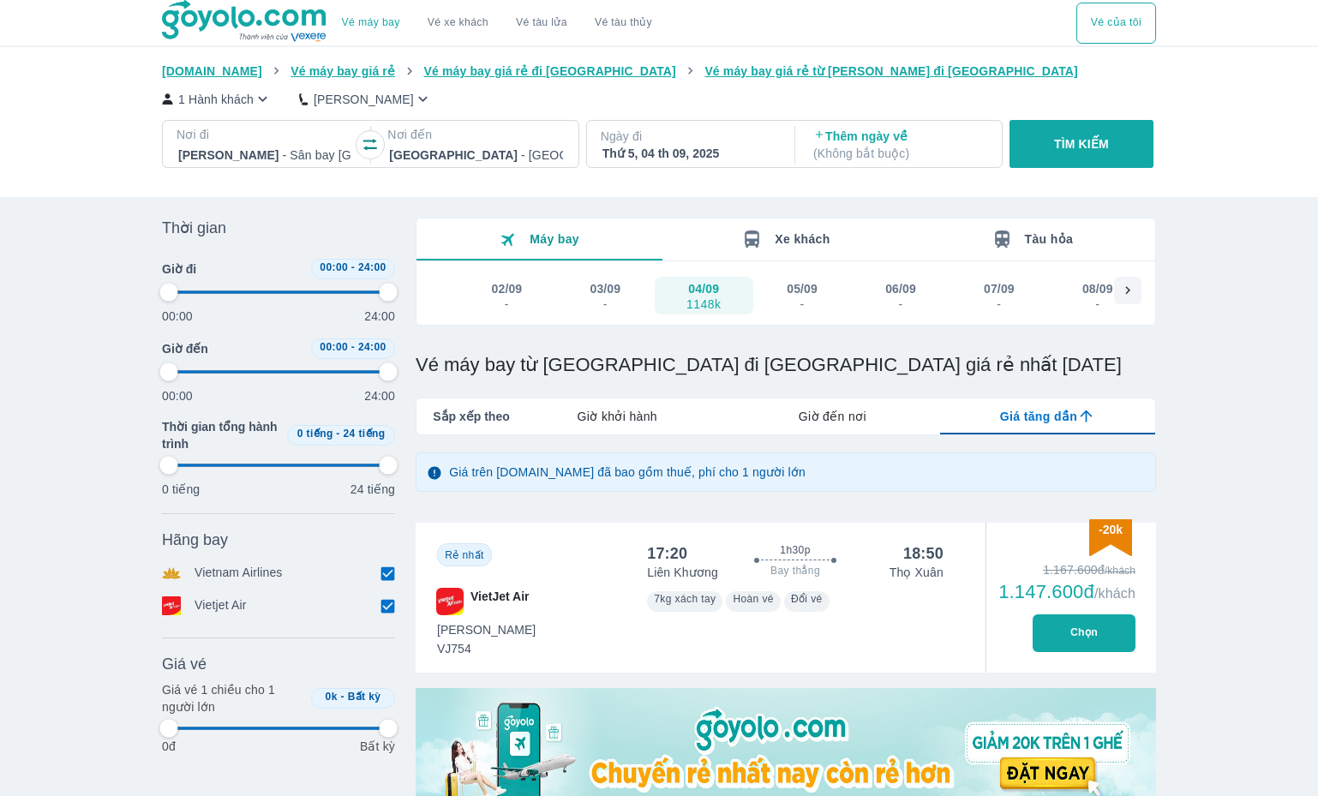
type input "97.9166666666667"
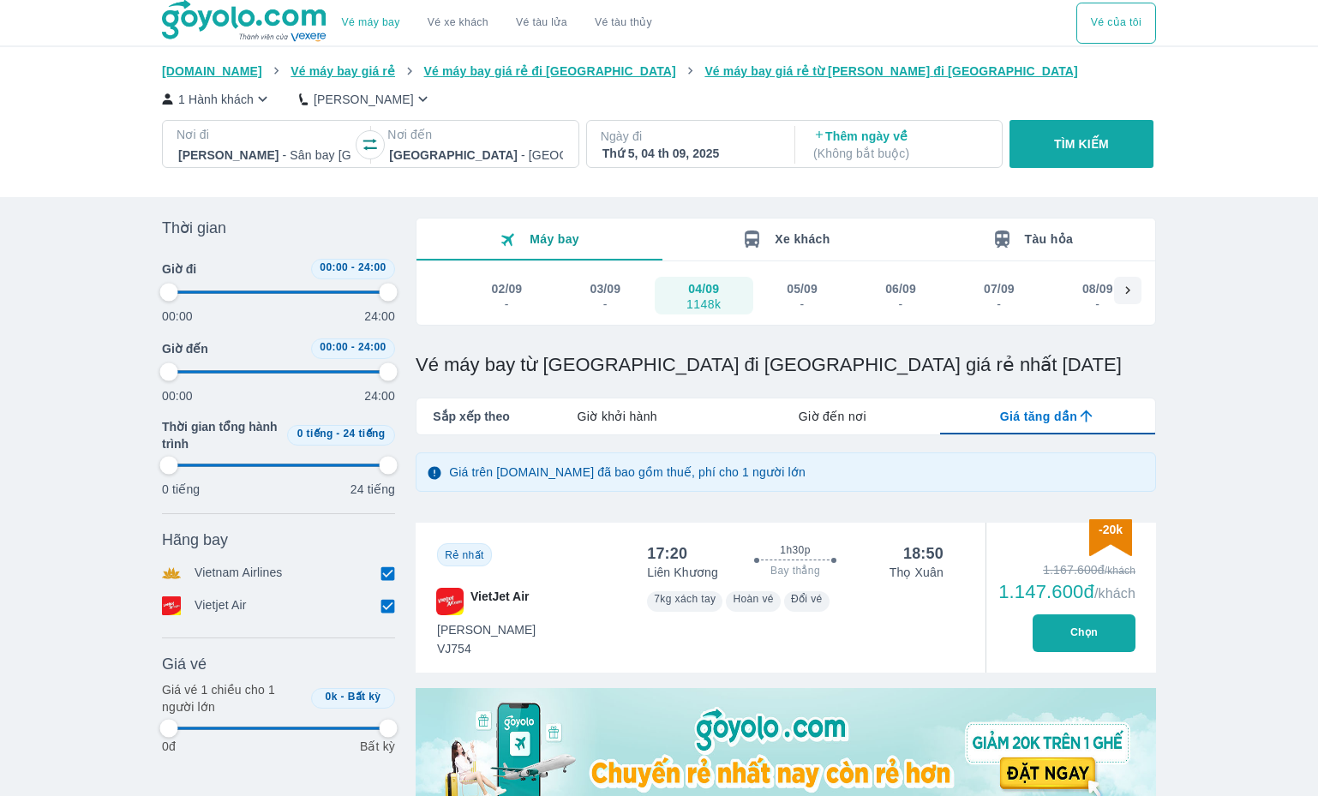
type input "97.9166666666667"
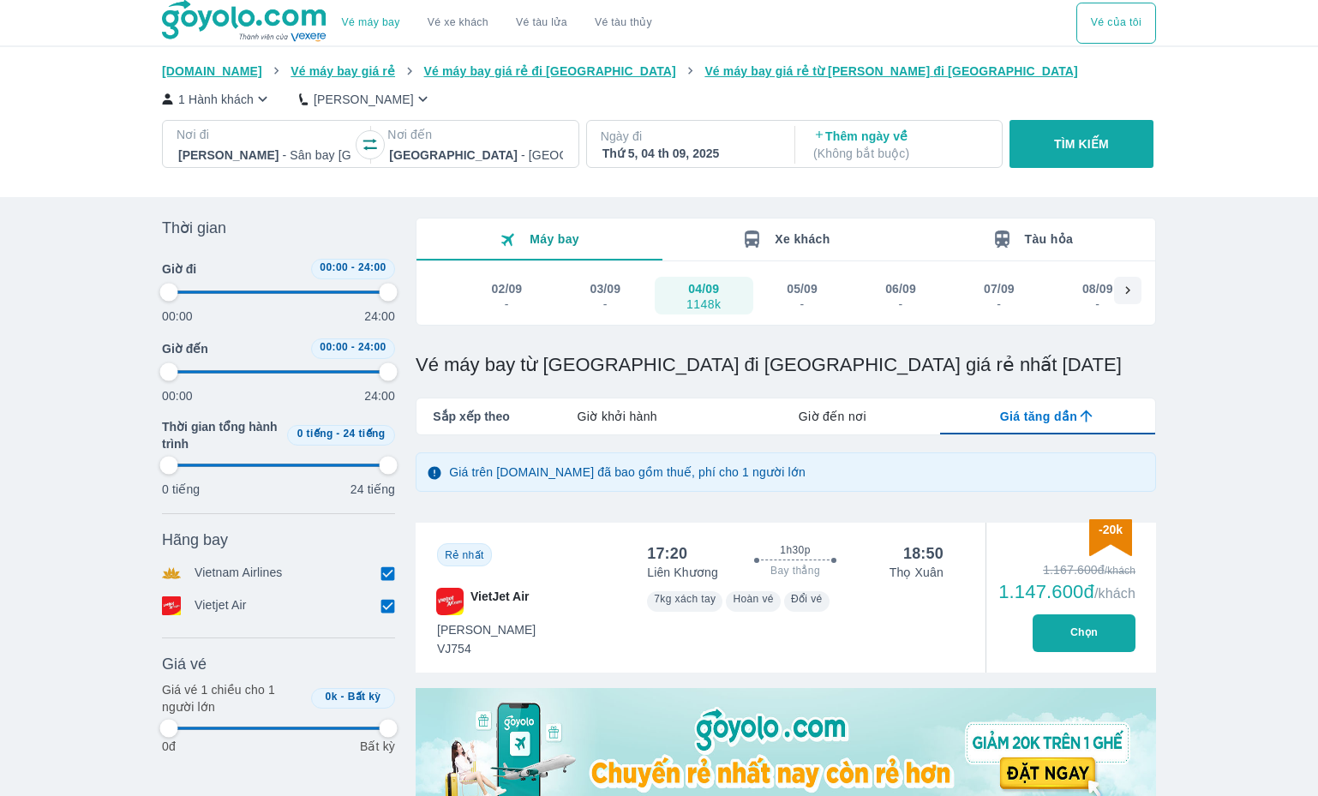
type input "97.9166666666667"
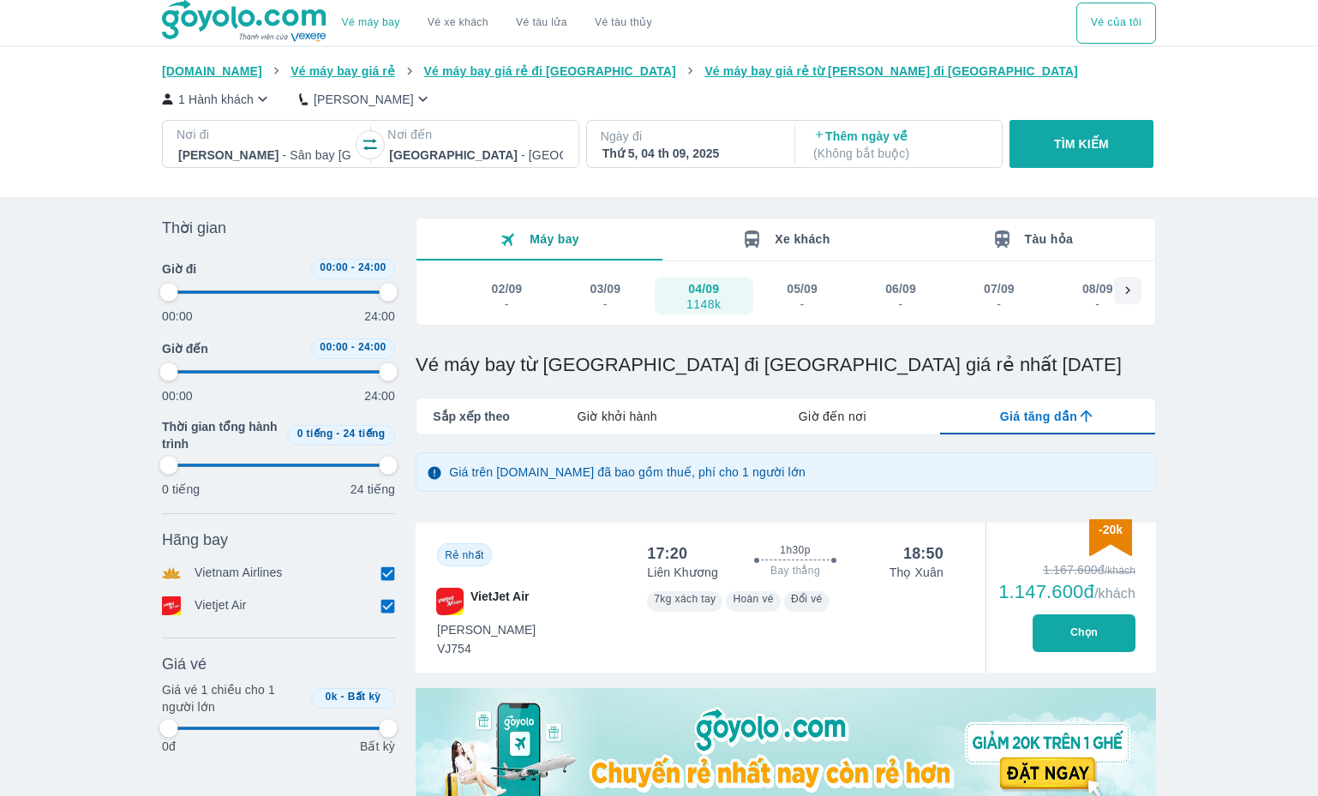
type input "97.9166666666667"
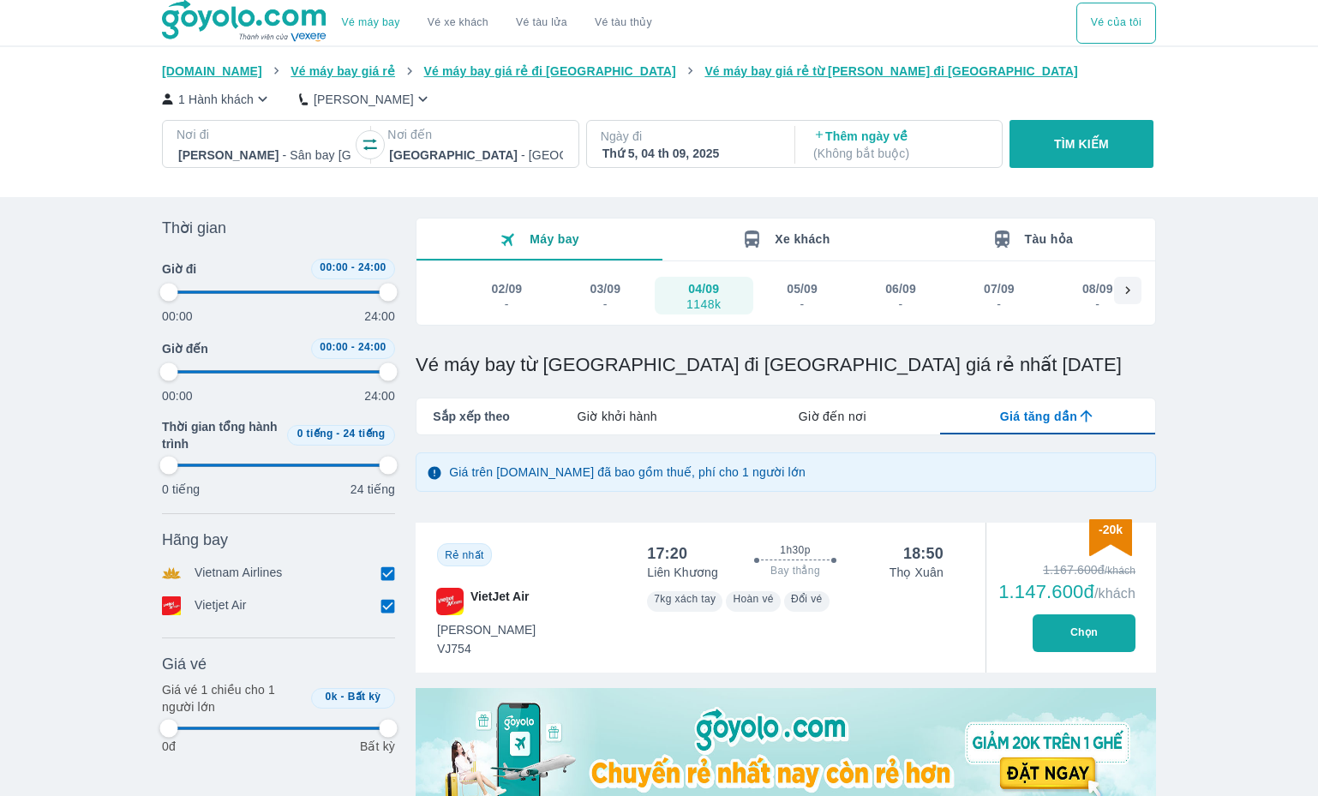
type input "97.9166666666667"
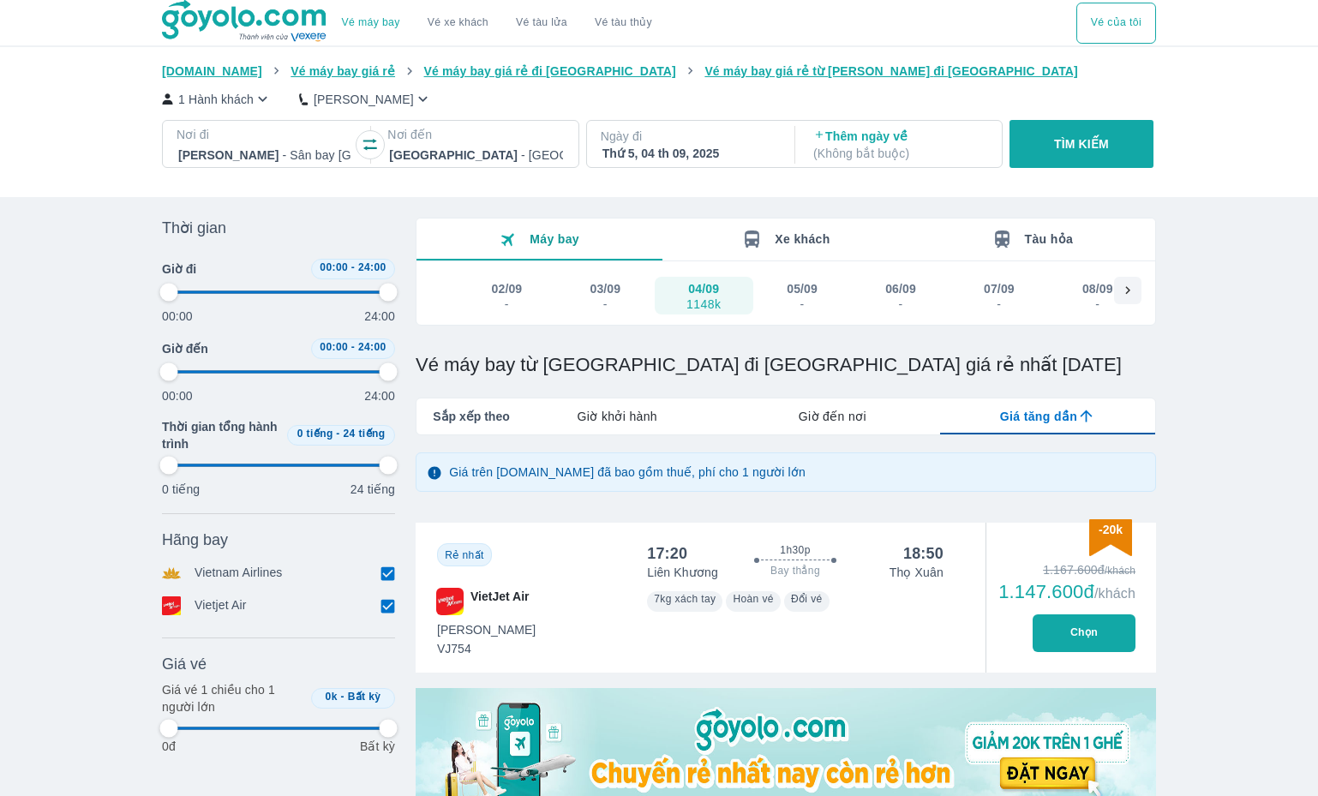
type input "97.9166666666667"
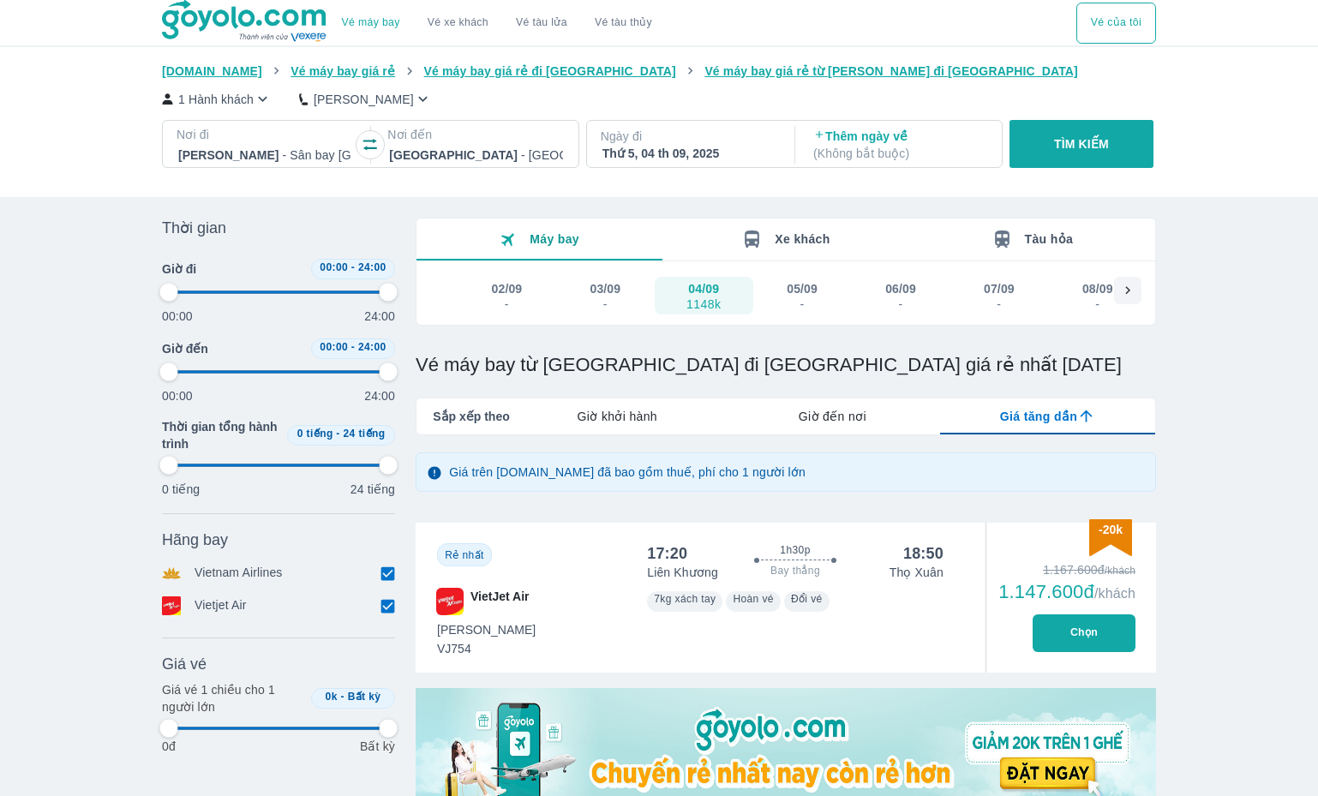
type input "97.9166666666667"
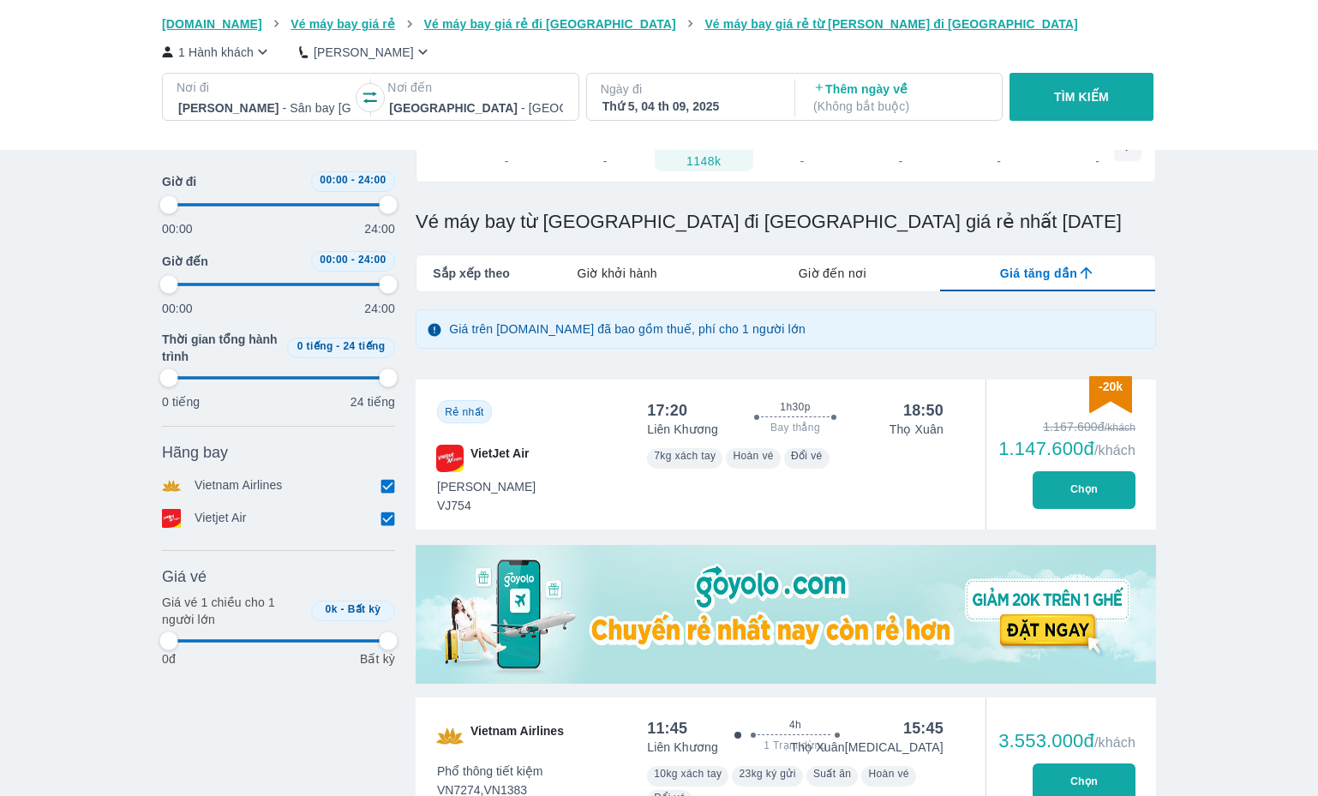
type input "97.9166666666667"
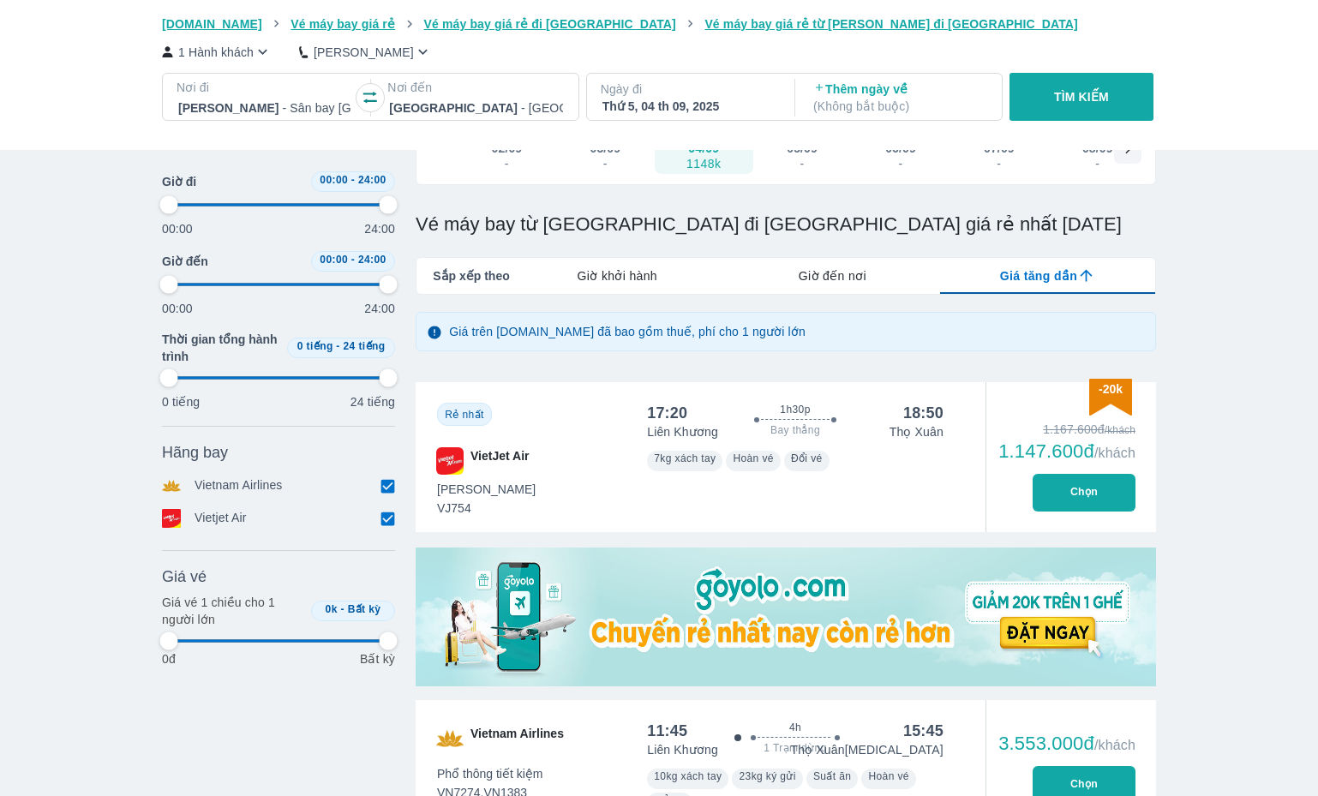
type input "97.9166666666667"
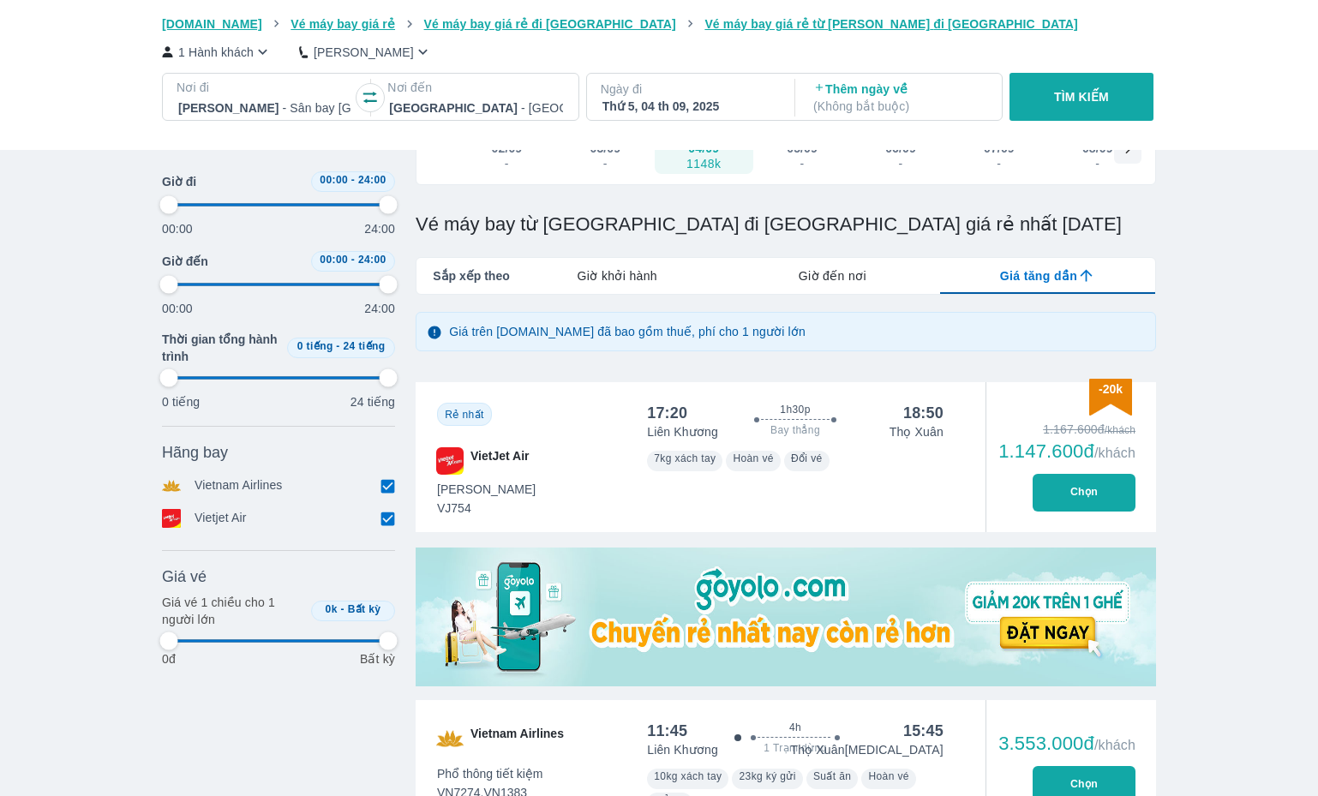
type input "97.9166666666667"
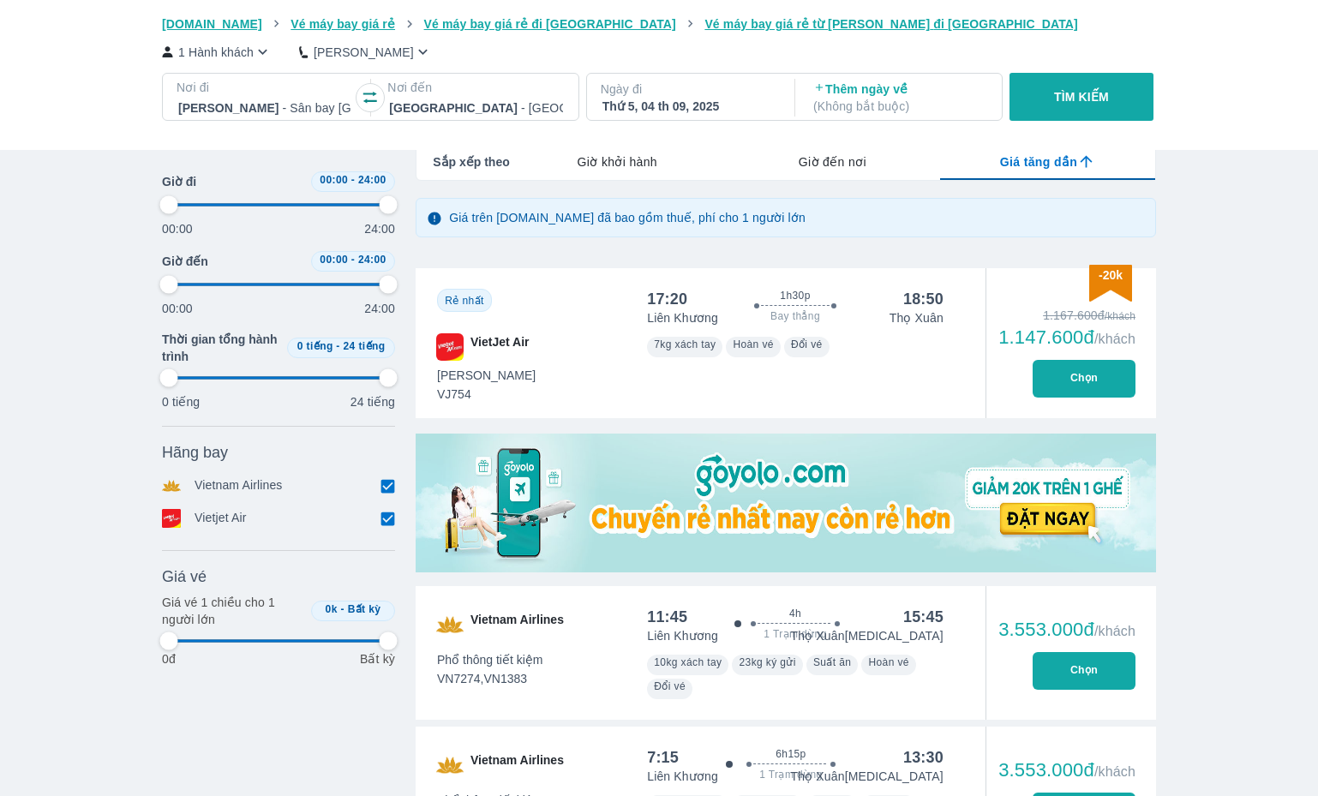
scroll to position [0, 0]
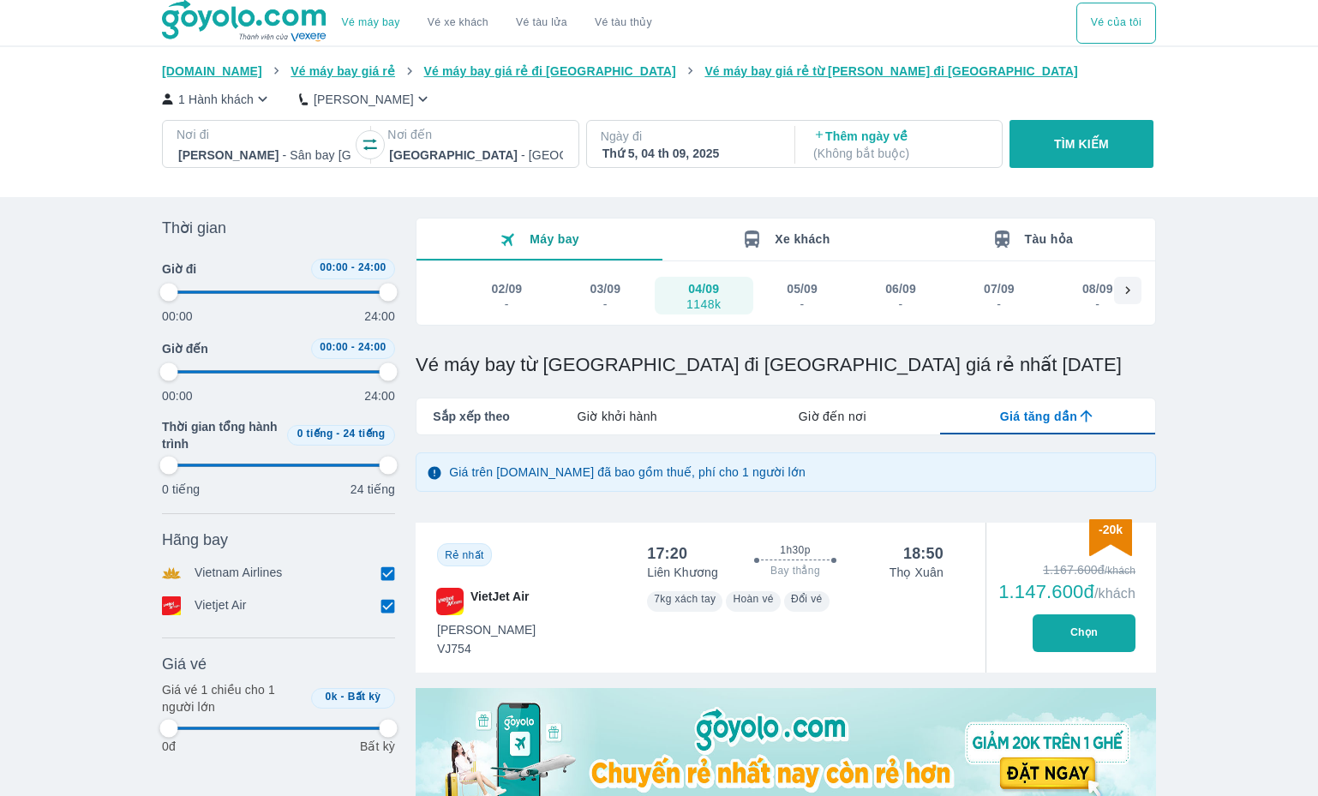
type input "97.9166666666667"
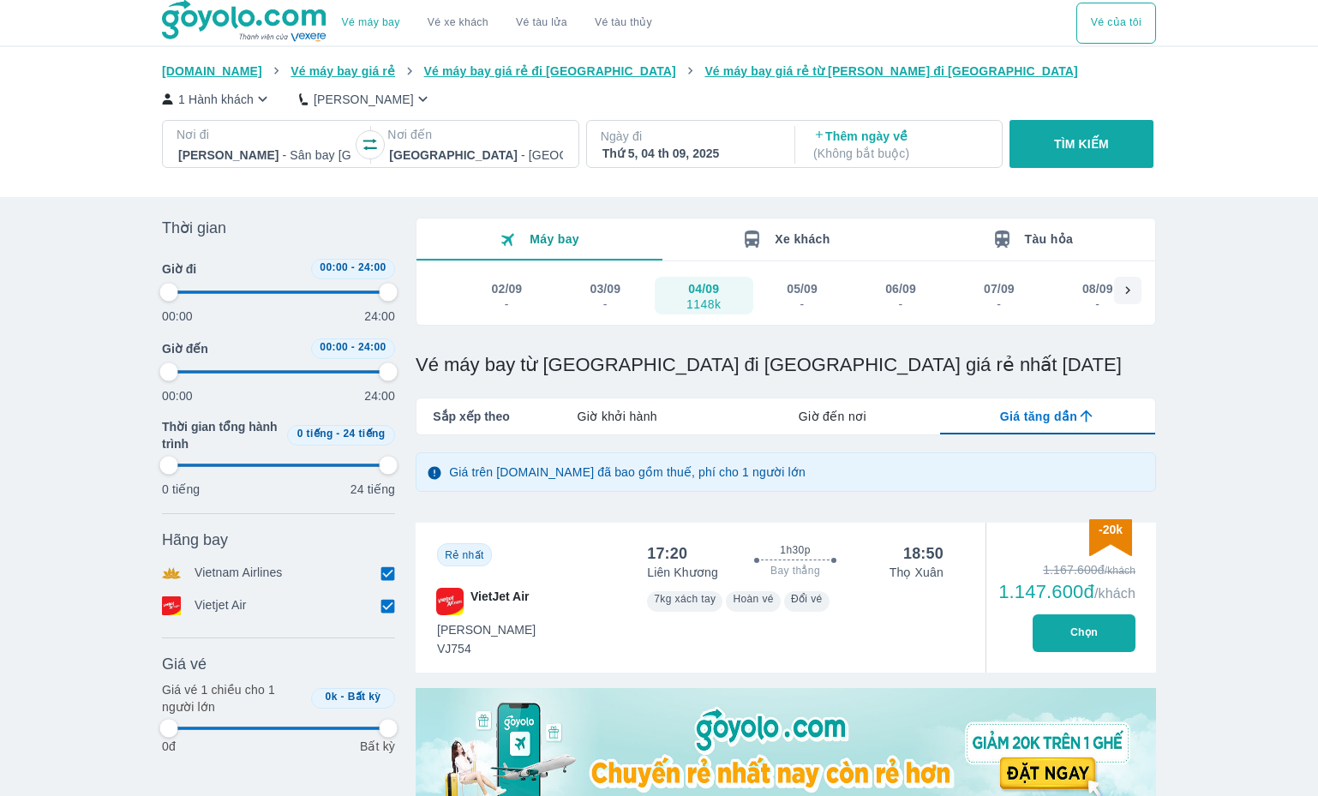
type input "97.9166666666667"
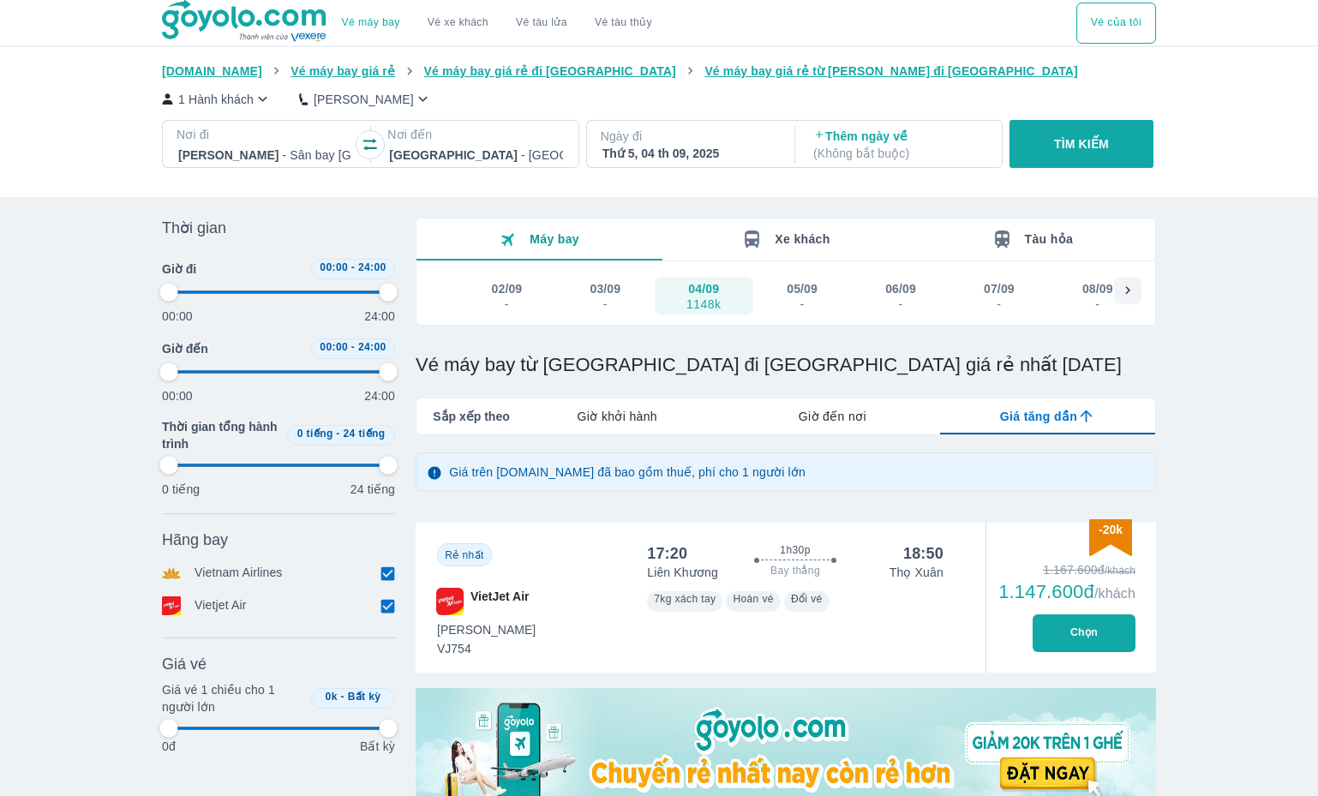
type input "97.9166666666667"
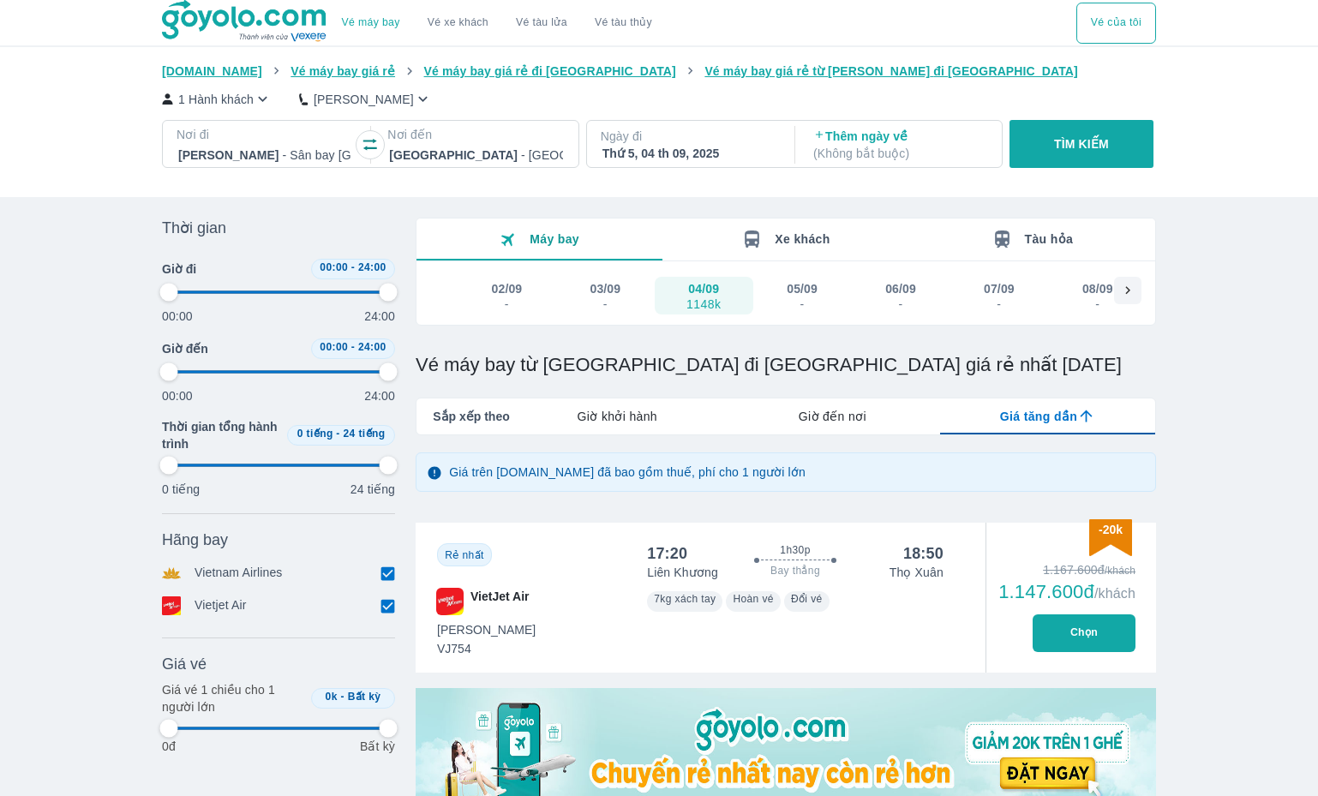
type input "97.9166666666667"
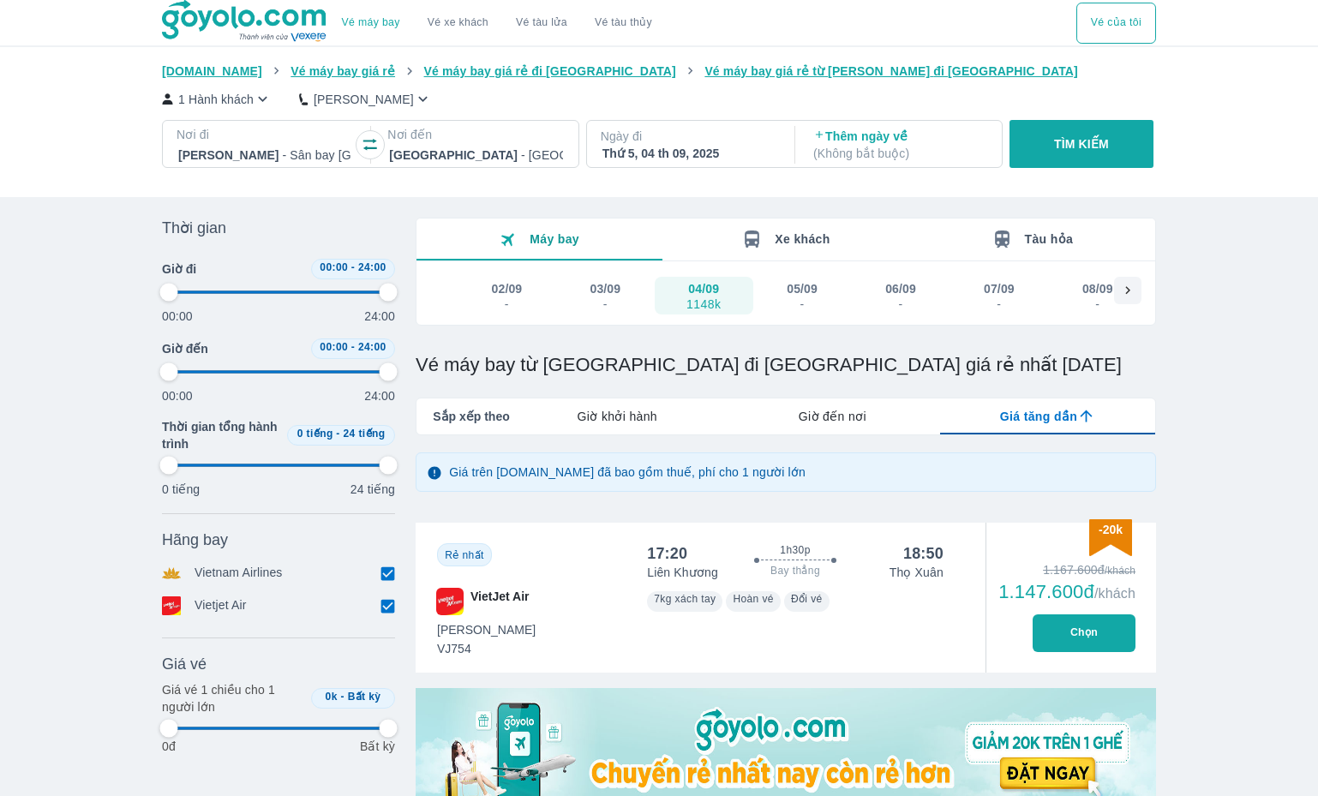
type input "97.9166666666667"
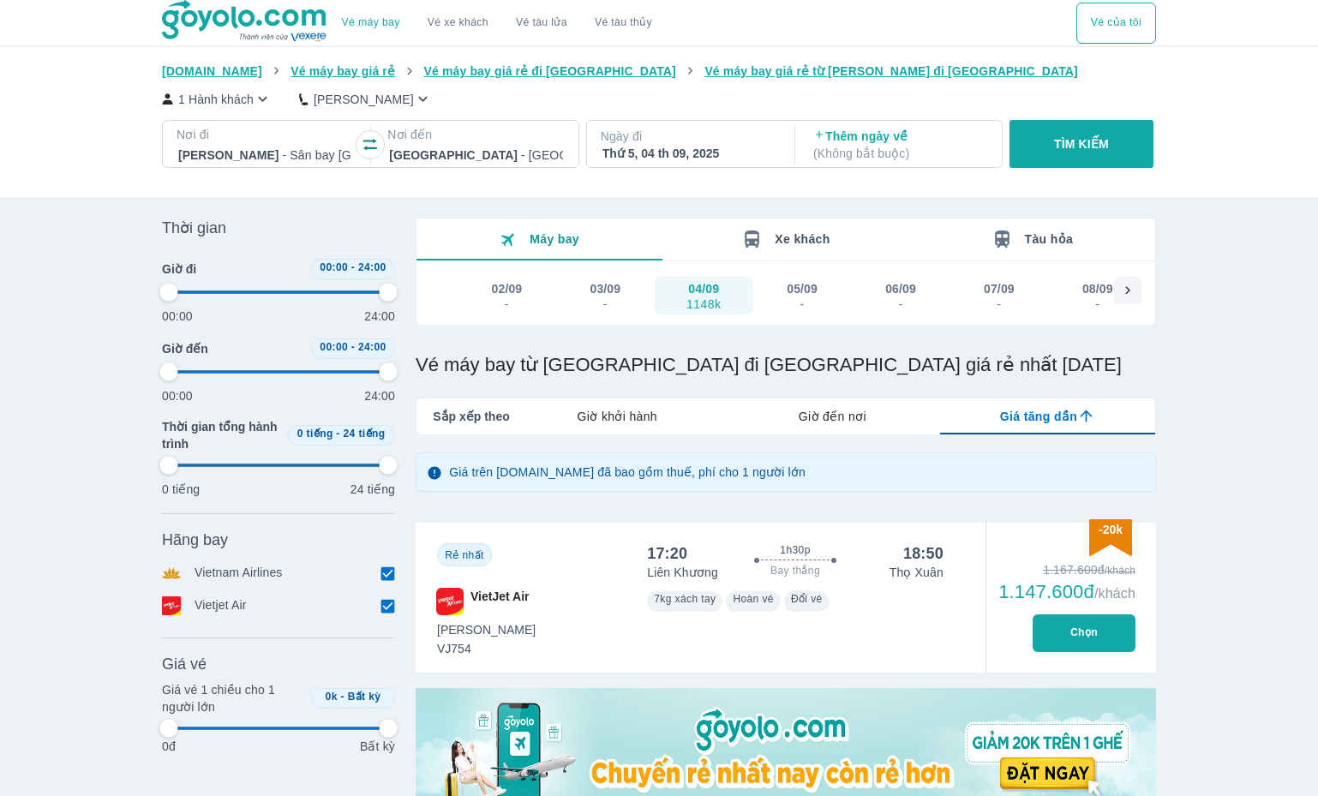
type input "97.9166666666667"
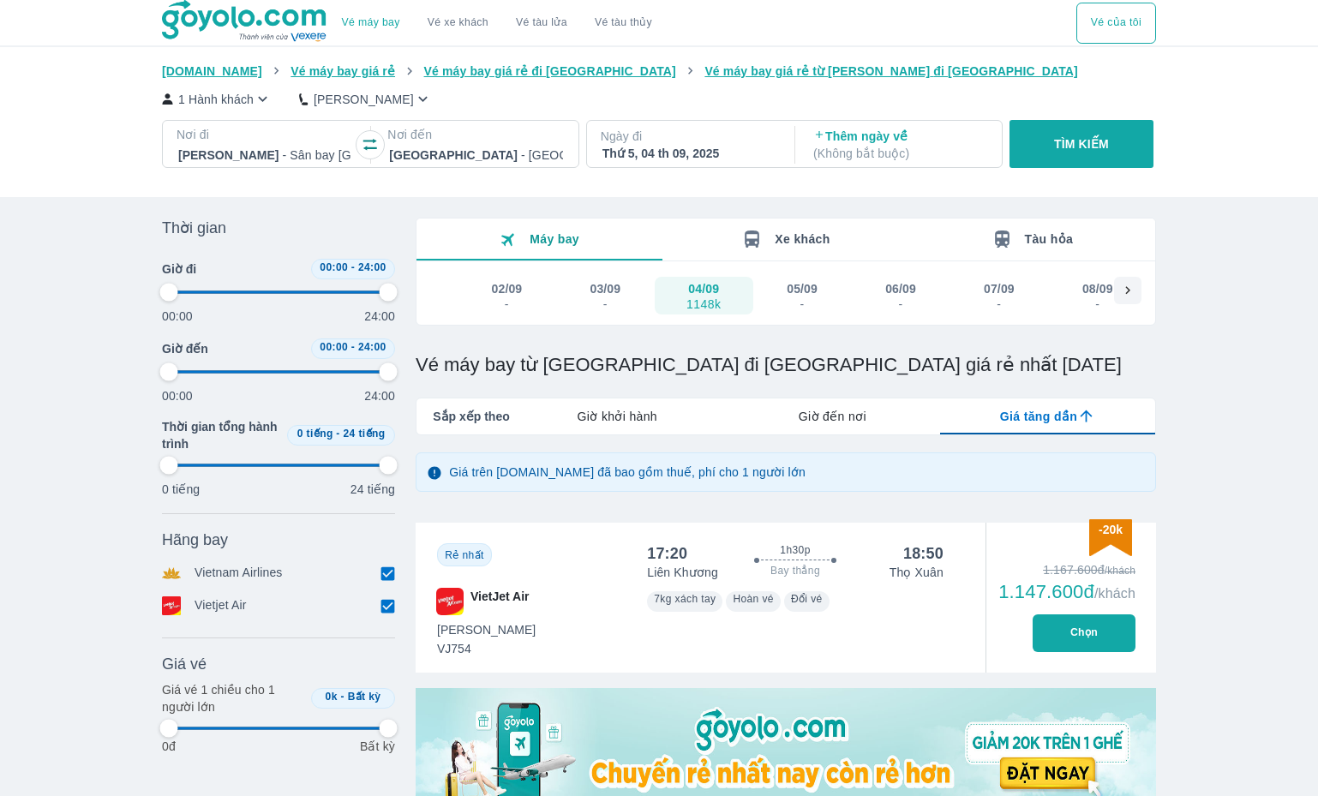
type input "97.9166666666667"
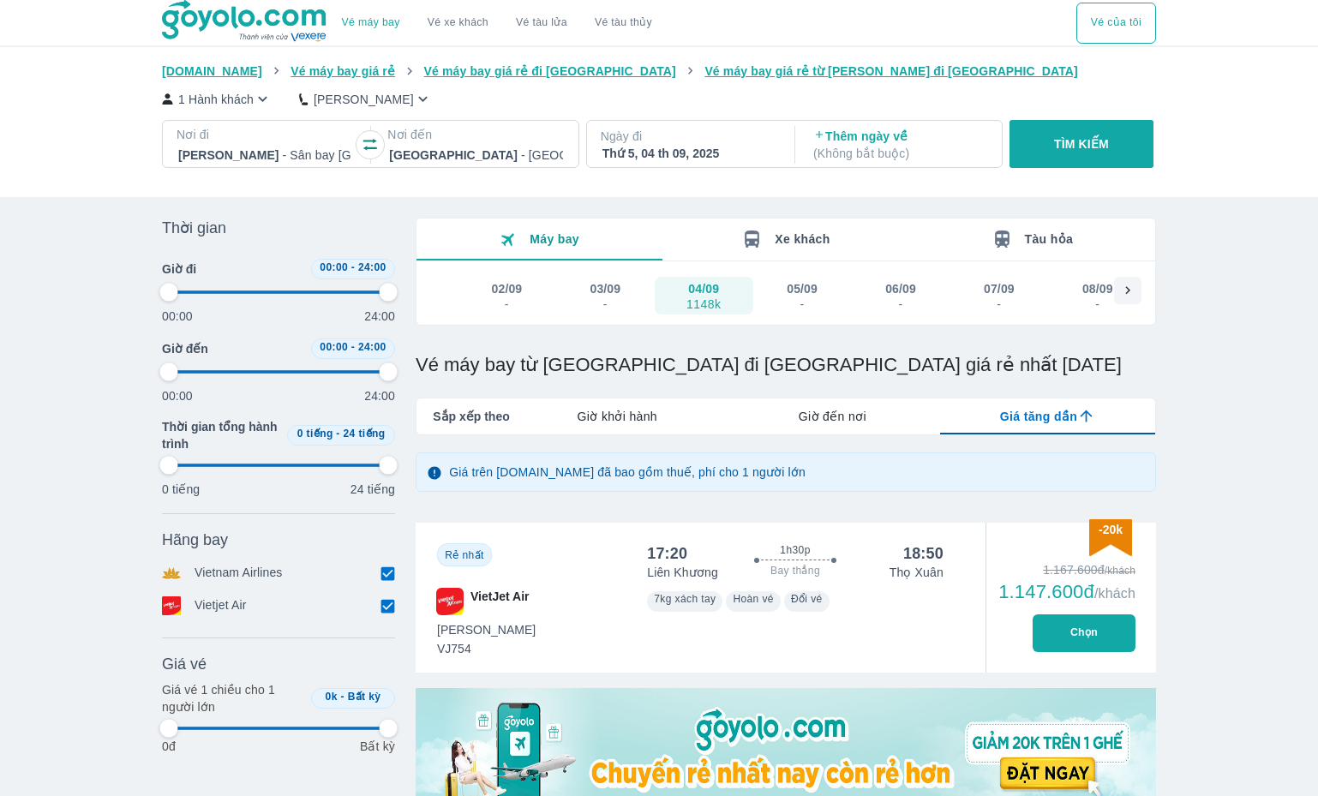
type input "97.9166666666667"
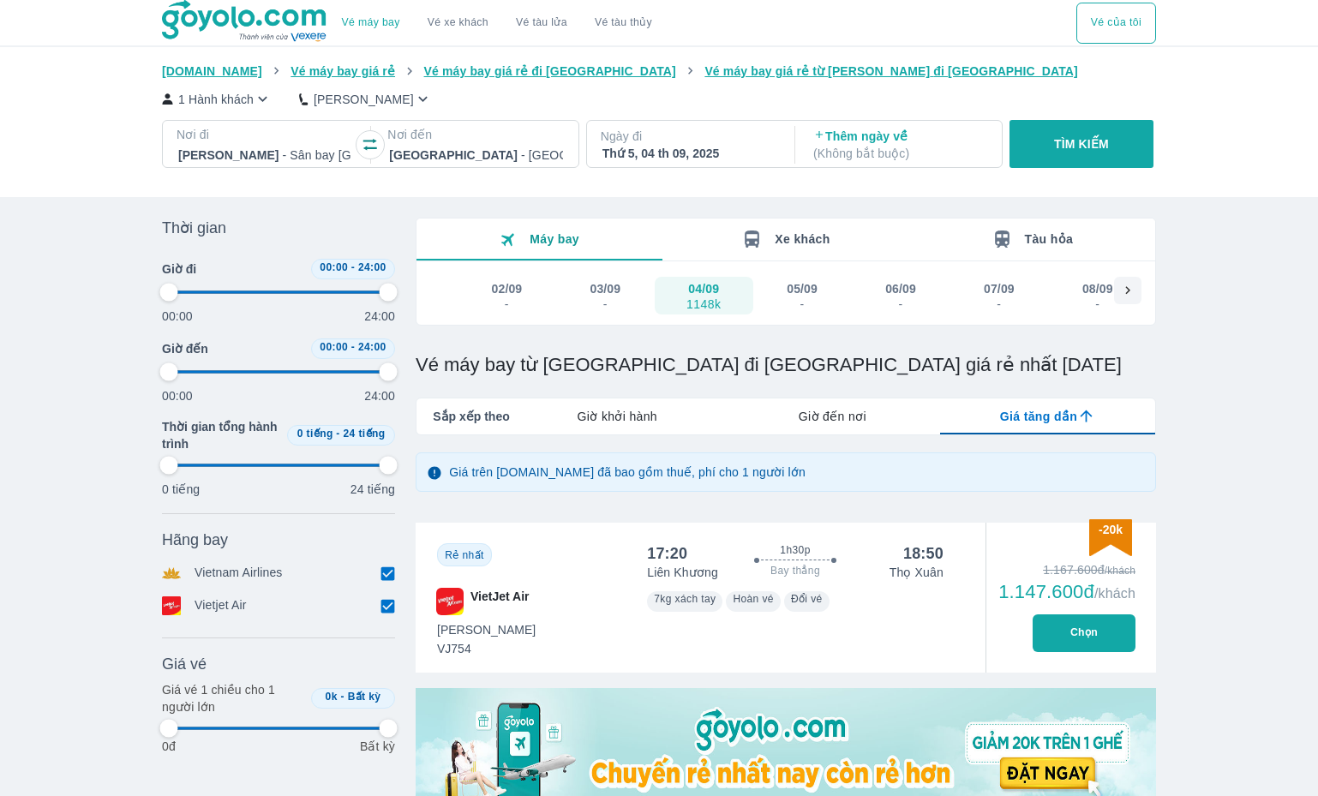
type input "97.9166666666667"
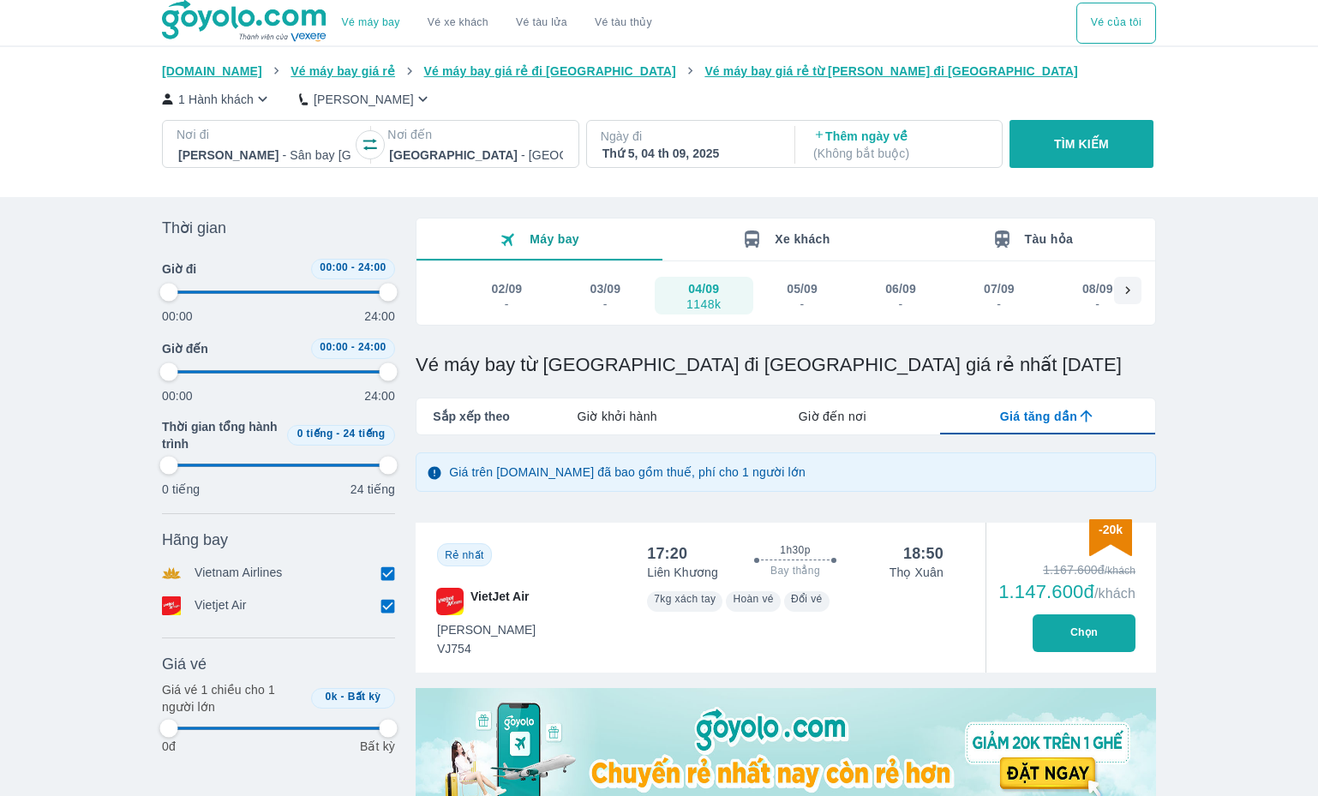
type input "97.9166666666667"
